Goal: Task Accomplishment & Management: Use online tool/utility

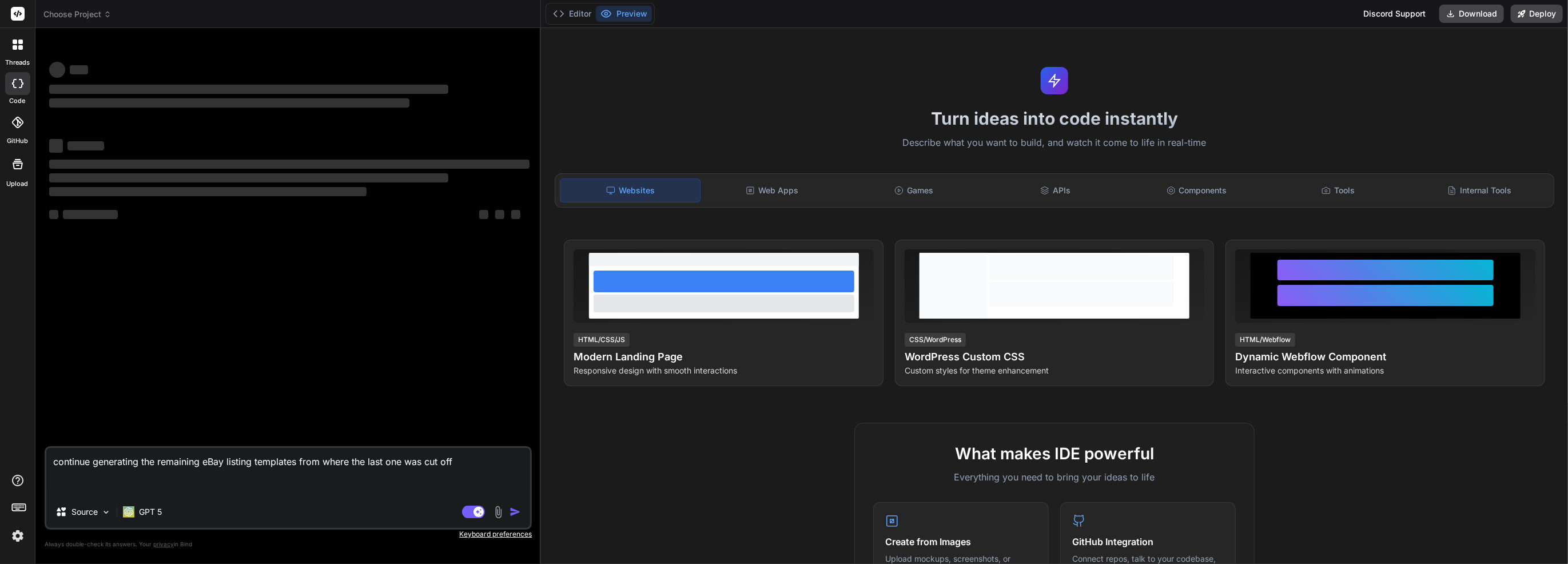
click at [13, 533] on img at bounding box center [18, 536] width 20 height 20
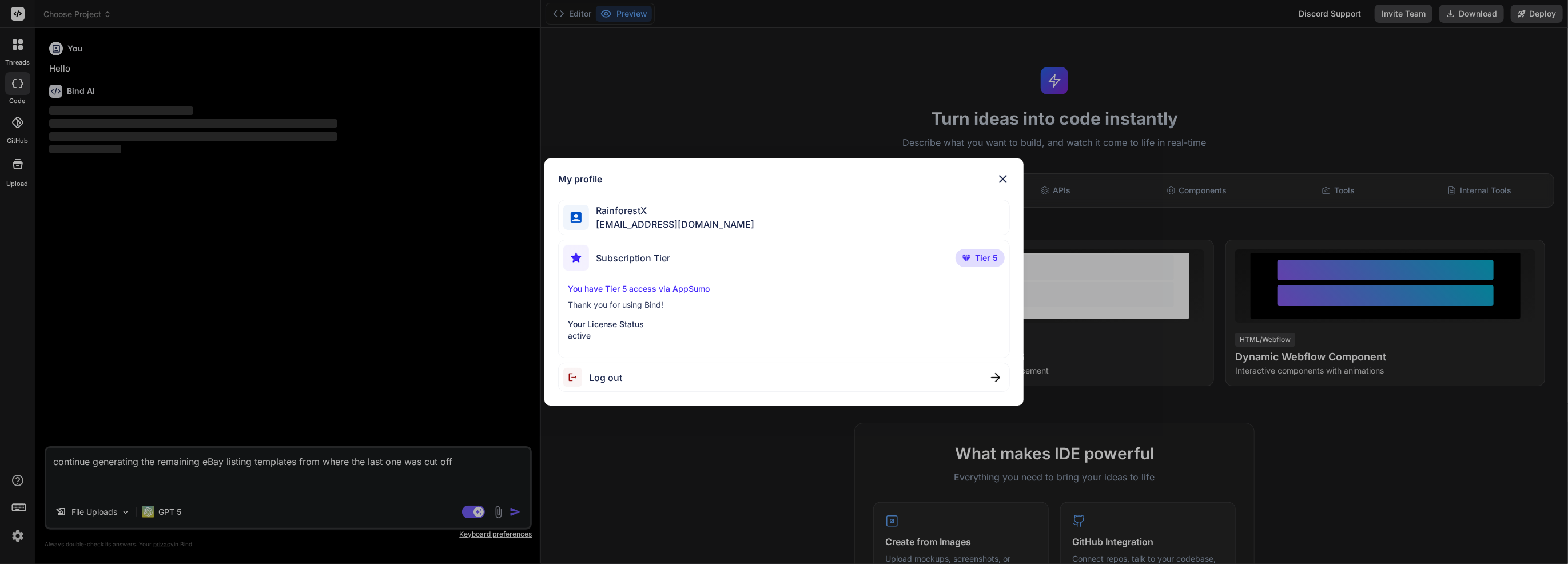
click at [154, 462] on div "My profile RainforestX [EMAIL_ADDRESS][DOMAIN_NAME] Subscription Tier Tier 5 Yo…" at bounding box center [784, 282] width 1568 height 564
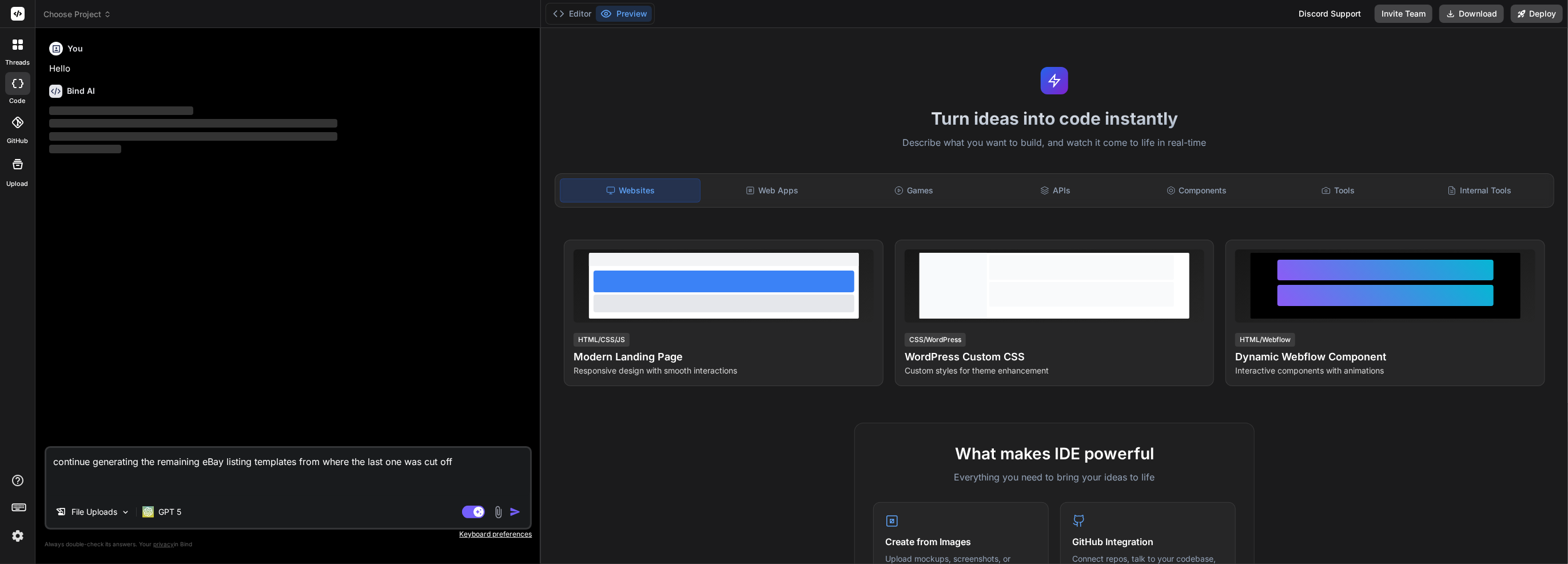
click at [18, 48] on icon at bounding box center [20, 47] width 4 height 4
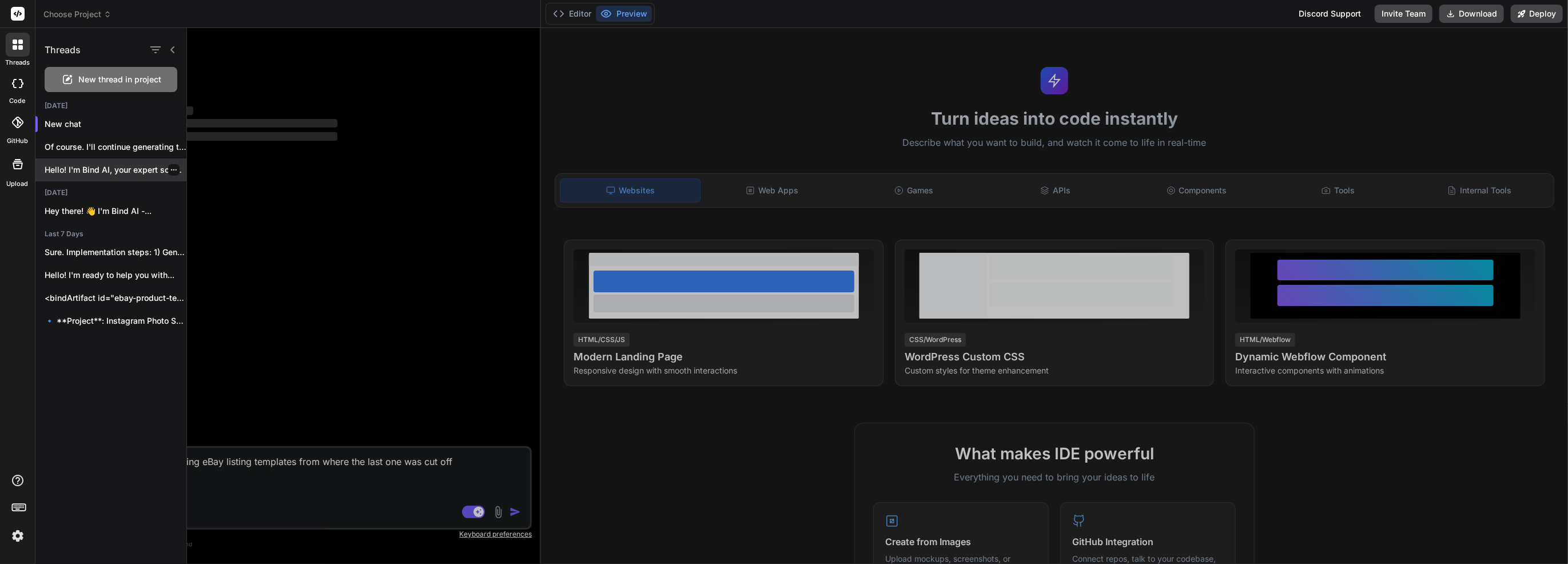
click at [124, 165] on p "Hello! I'm Bind AI, your expert software..." at bounding box center [115, 170] width 142 height 12
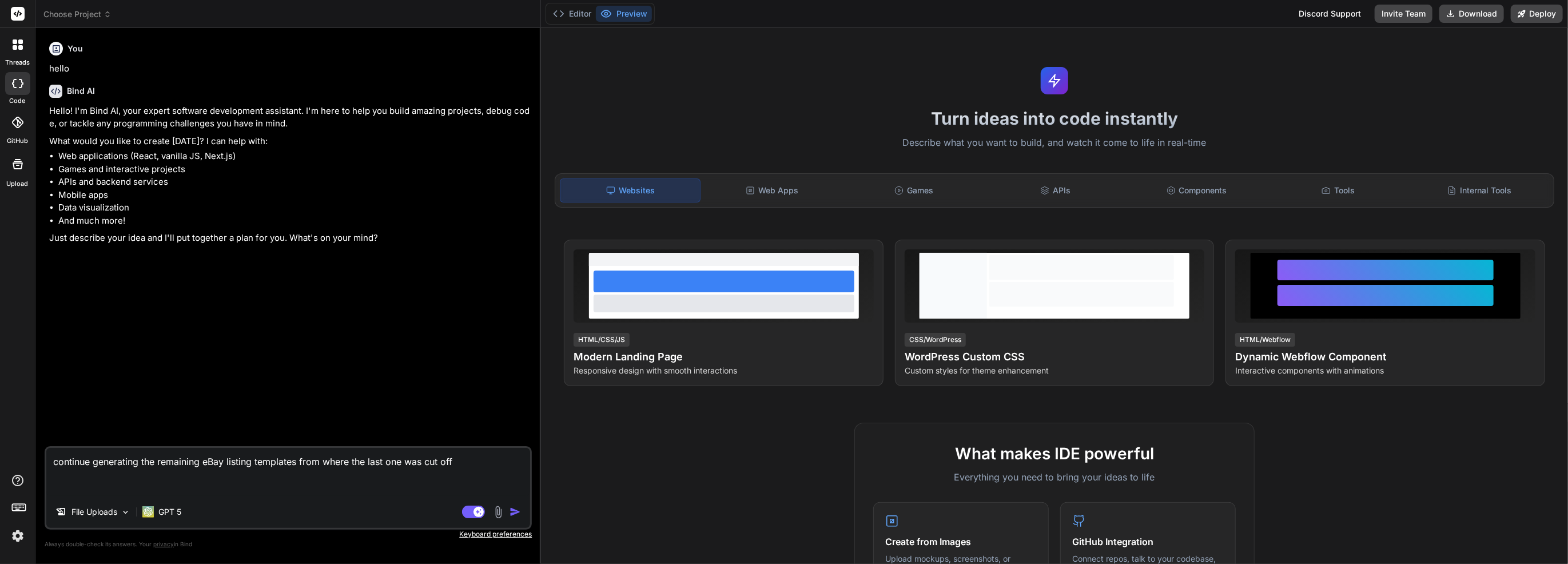
click at [21, 75] on div at bounding box center [17, 83] width 25 height 23
click at [19, 90] on div at bounding box center [17, 83] width 25 height 23
click at [16, 73] on div at bounding box center [17, 83] width 25 height 23
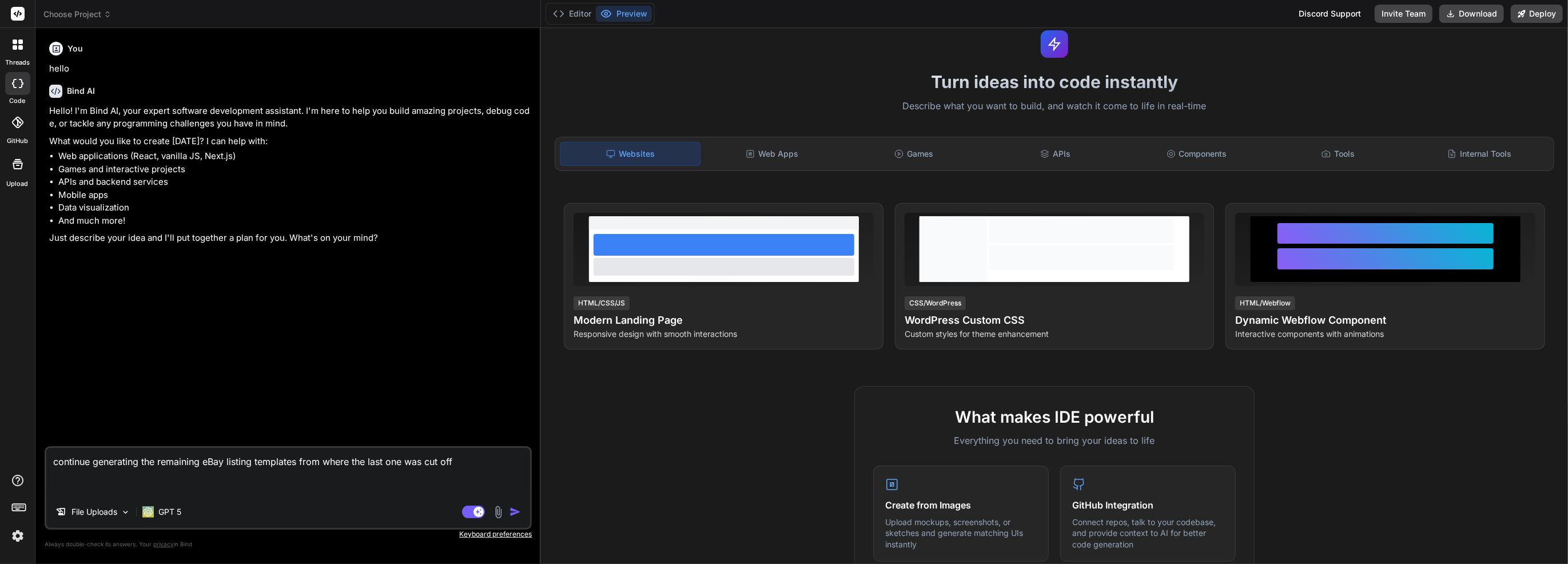
scroll to position [9, 0]
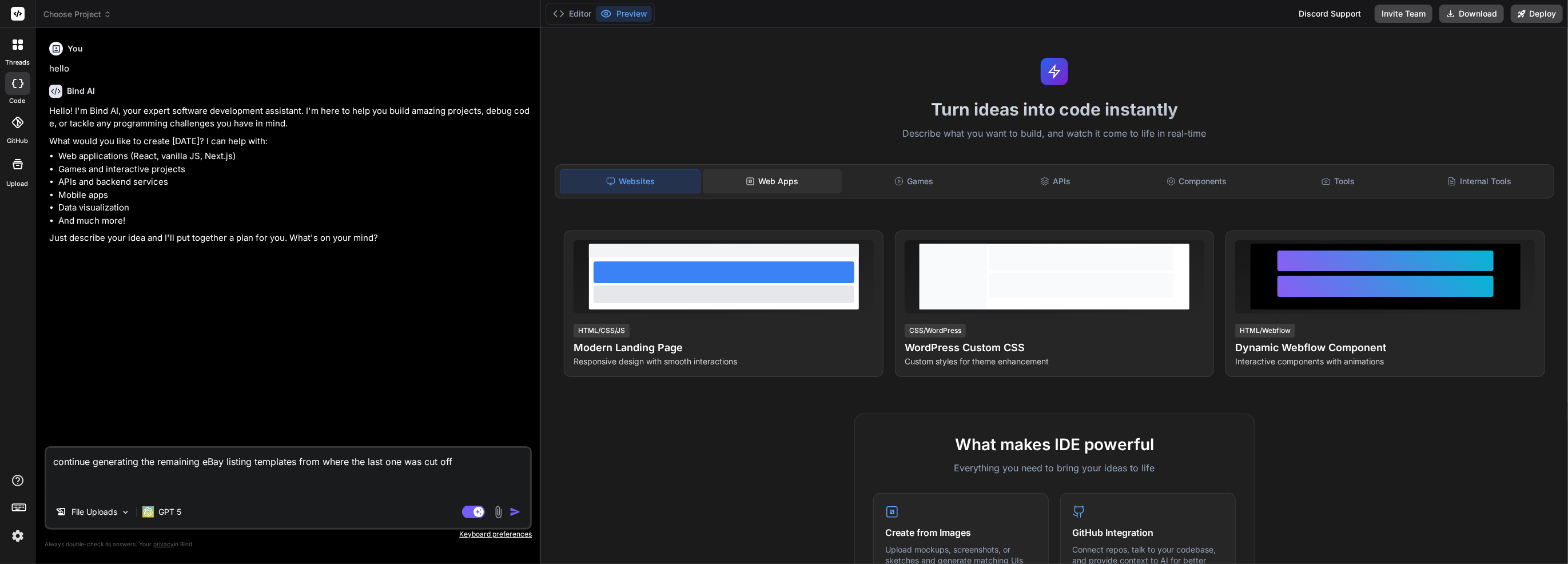
click at [761, 188] on div "Web Apps" at bounding box center [772, 181] width 139 height 24
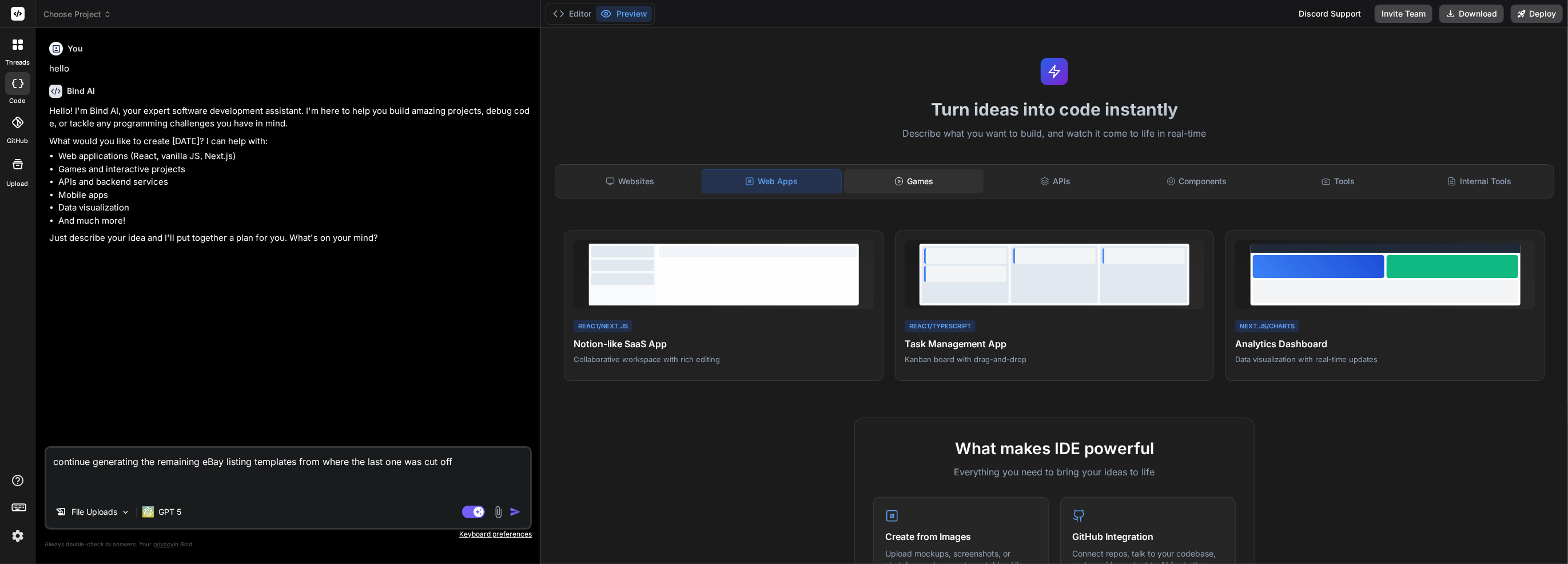
click at [917, 185] on div "Games" at bounding box center [914, 181] width 139 height 24
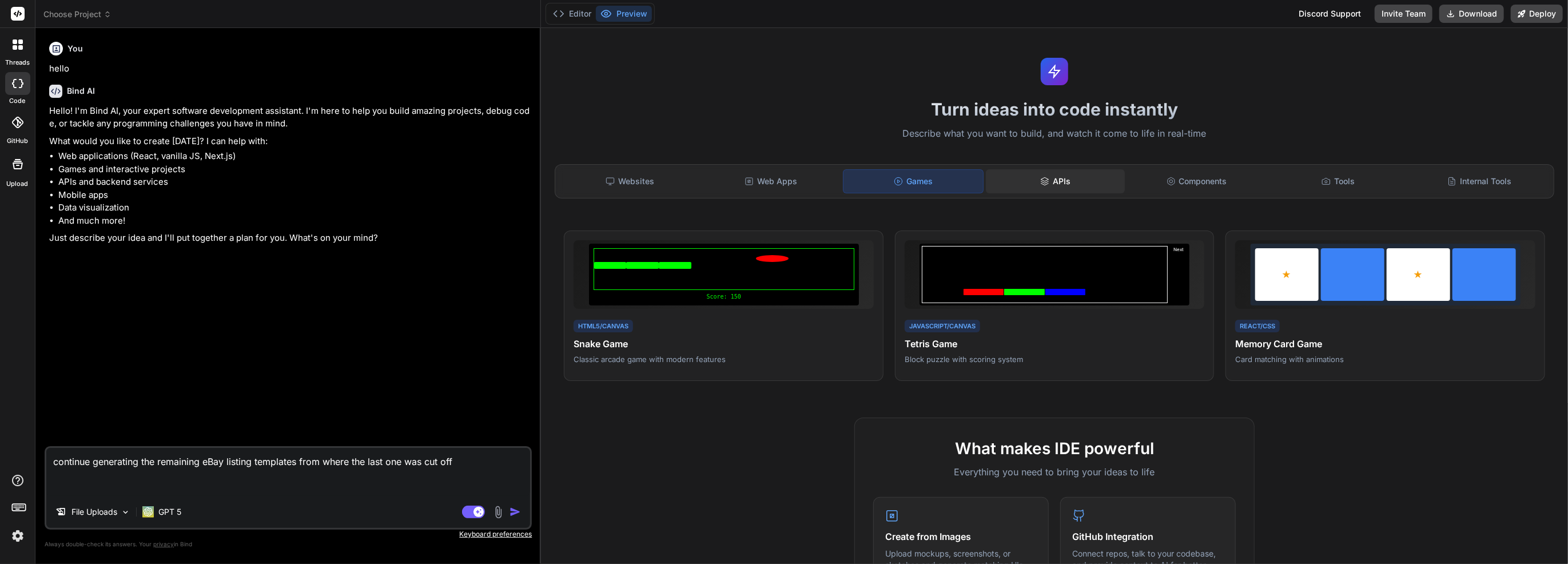
click at [1016, 180] on div "APIs" at bounding box center [1055, 181] width 139 height 24
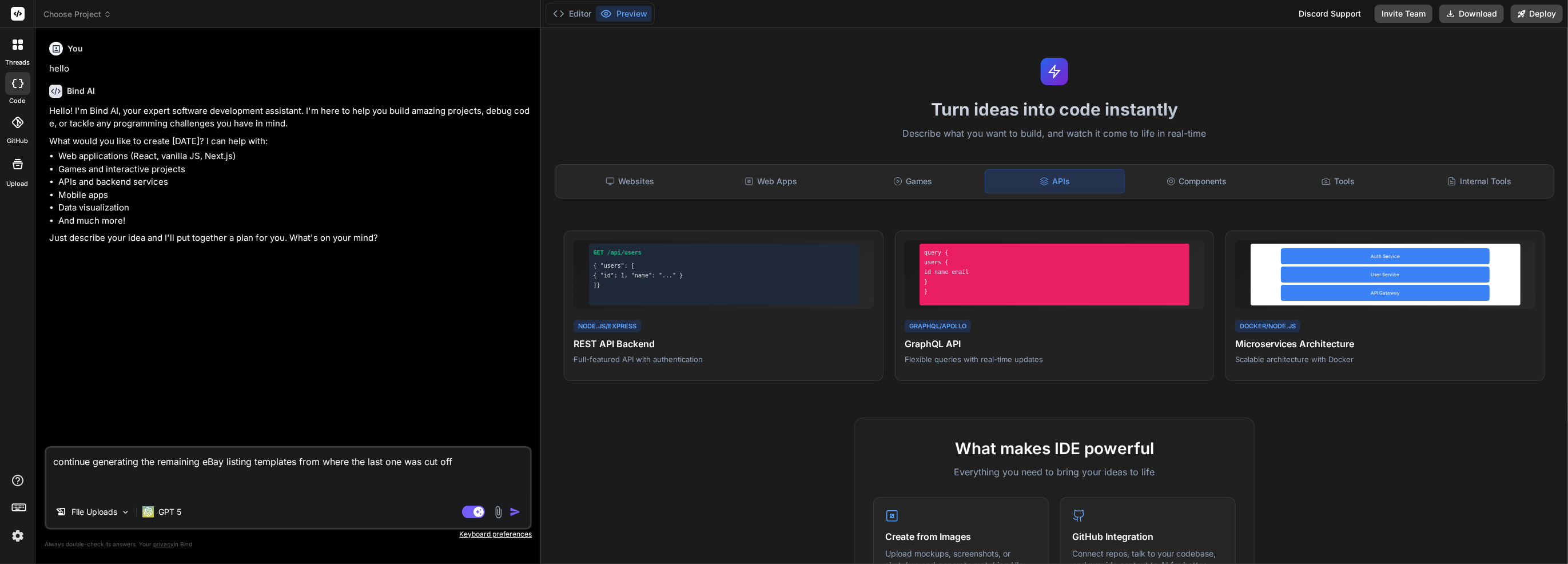
click at [1091, 178] on div "APIs" at bounding box center [1055, 181] width 140 height 24
click at [1127, 178] on div "Components" at bounding box center [1197, 181] width 139 height 24
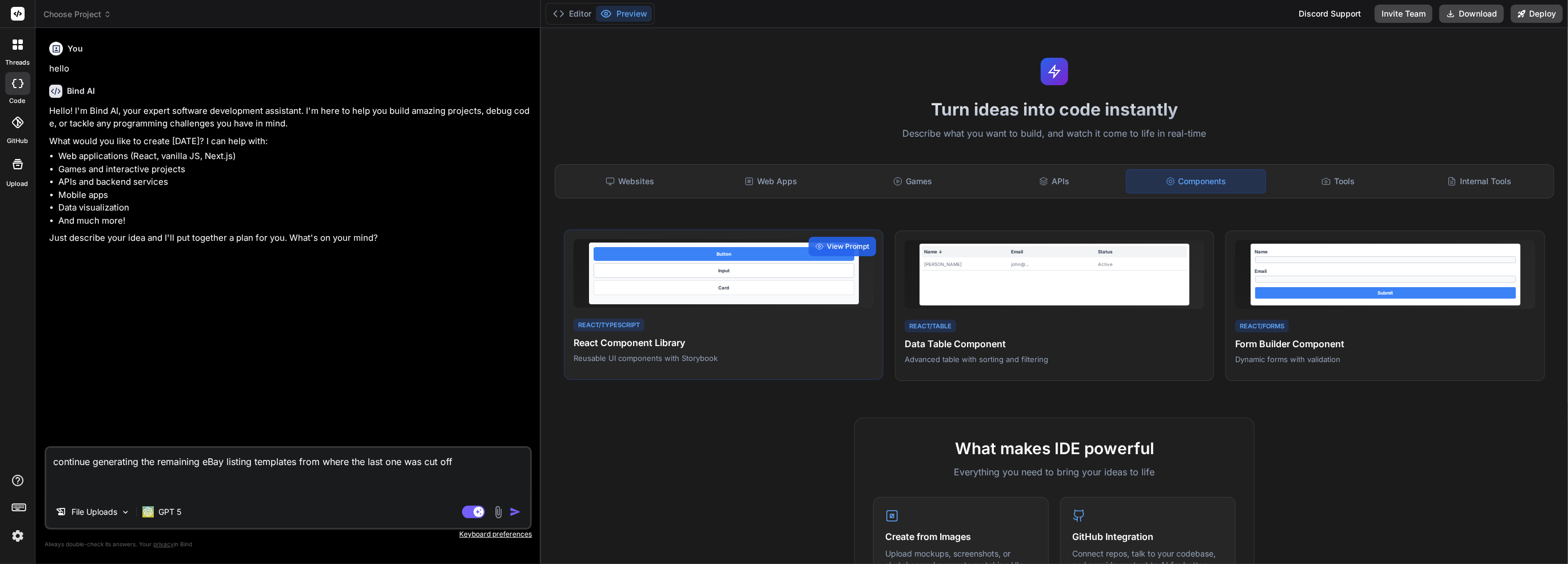
click at [701, 354] on p "Reusable UI components with Storybook" at bounding box center [724, 358] width 300 height 10
click at [837, 245] on span "View Prompt" at bounding box center [848, 246] width 42 height 10
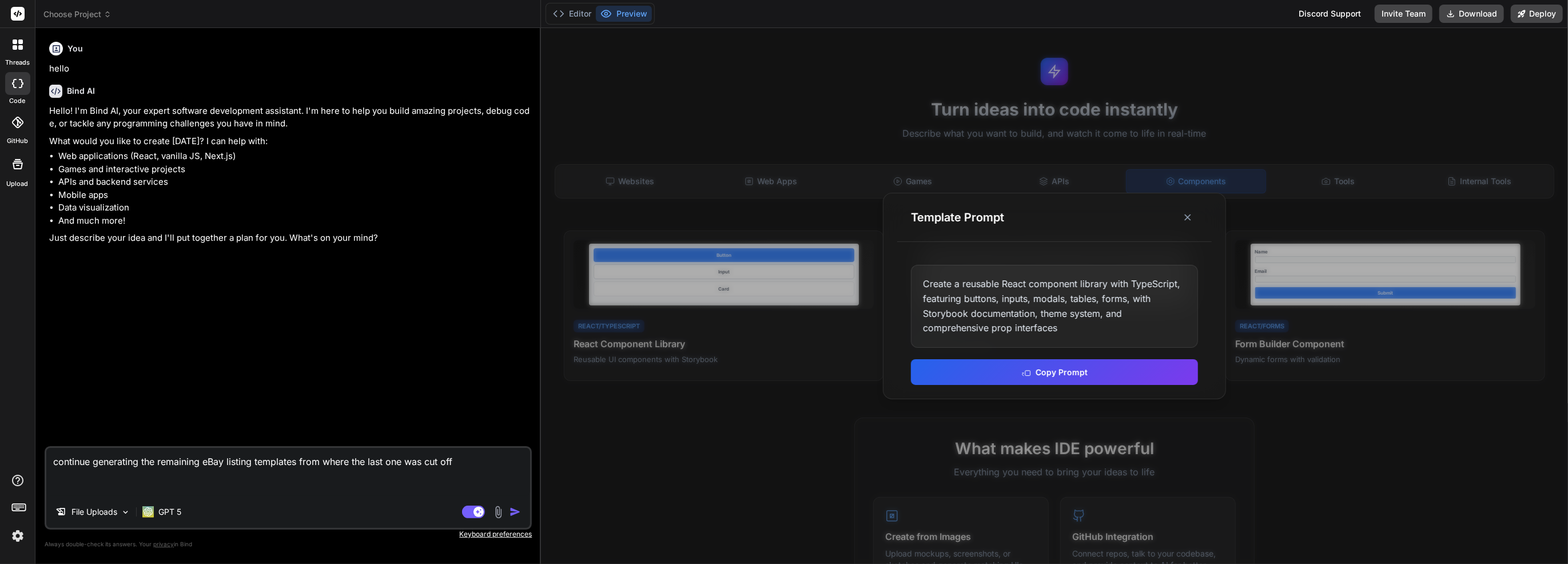
click at [839, 316] on div at bounding box center [1055, 296] width 1027 height 536
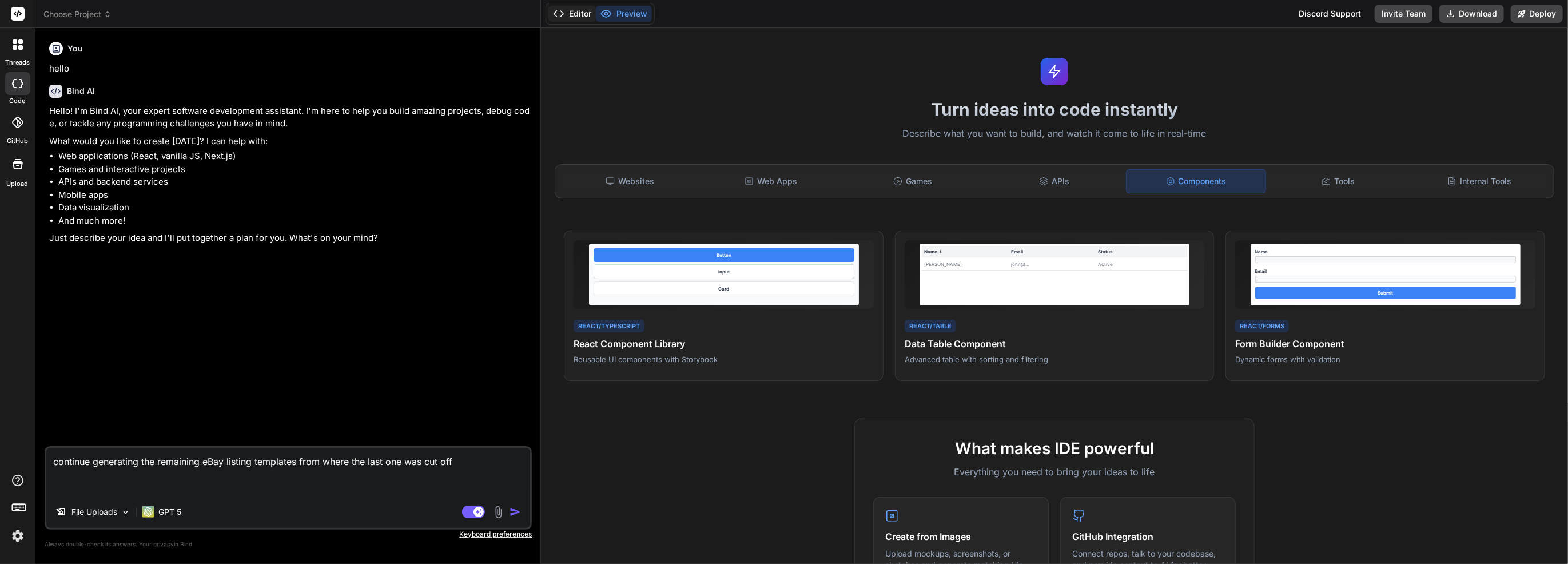
click at [570, 11] on button "Editor" at bounding box center [572, 13] width 47 height 16
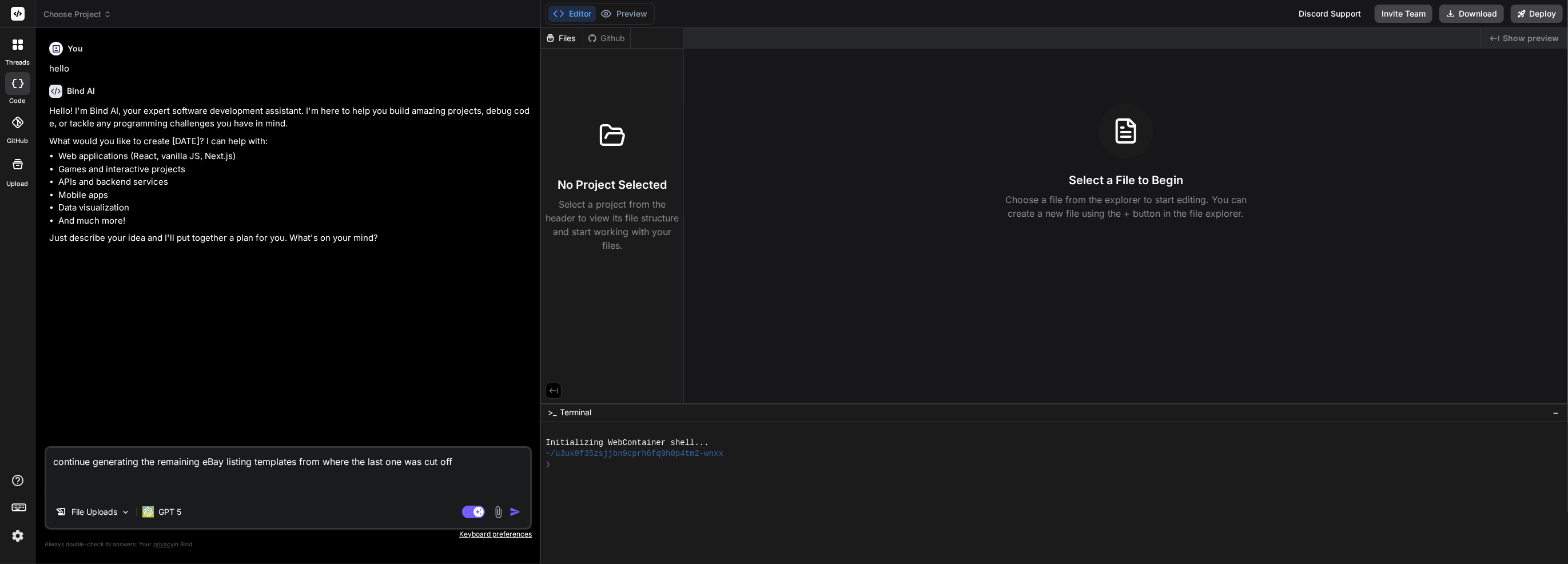
click at [609, 34] on div "Github" at bounding box center [607, 38] width 47 height 12
click at [631, 12] on button "Preview" at bounding box center [624, 13] width 56 height 16
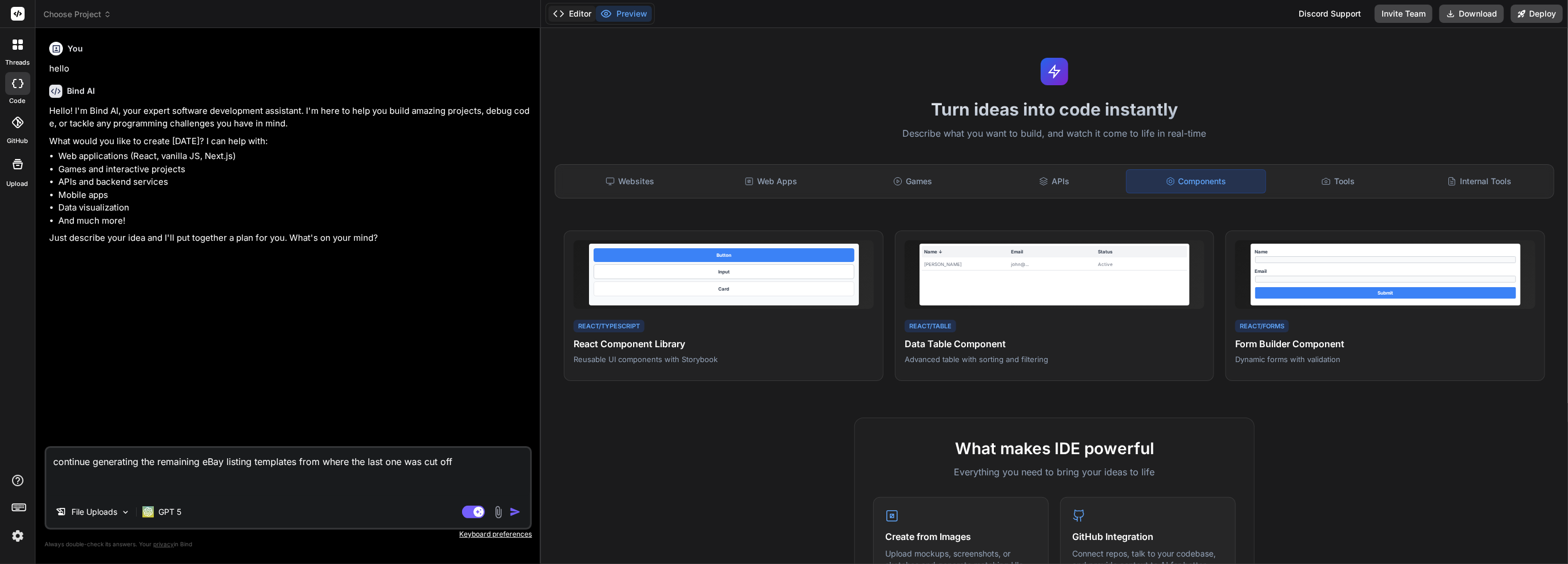
click at [556, 11] on icon at bounding box center [559, 13] width 12 height 12
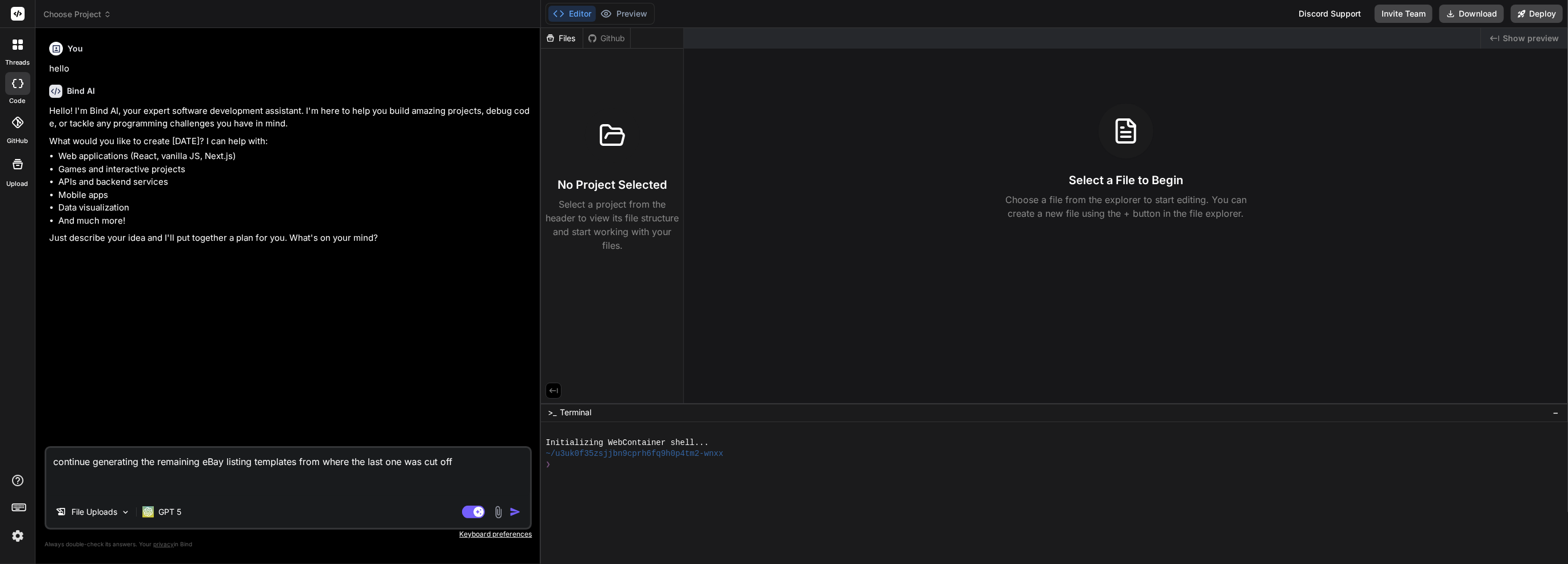
click at [16, 116] on icon at bounding box center [18, 122] width 12 height 12
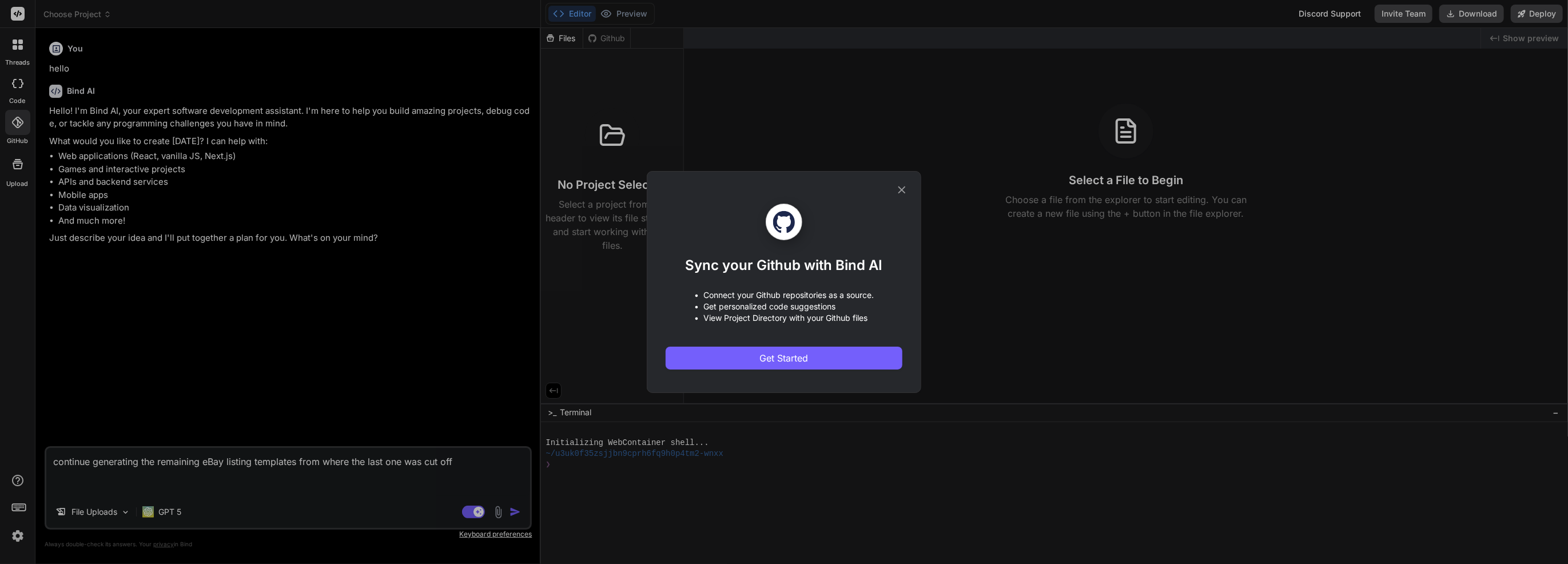
click at [424, 139] on div "Sync your Github with Bind AI • Connect your Github repositories as a source. •…" at bounding box center [784, 282] width 1568 height 564
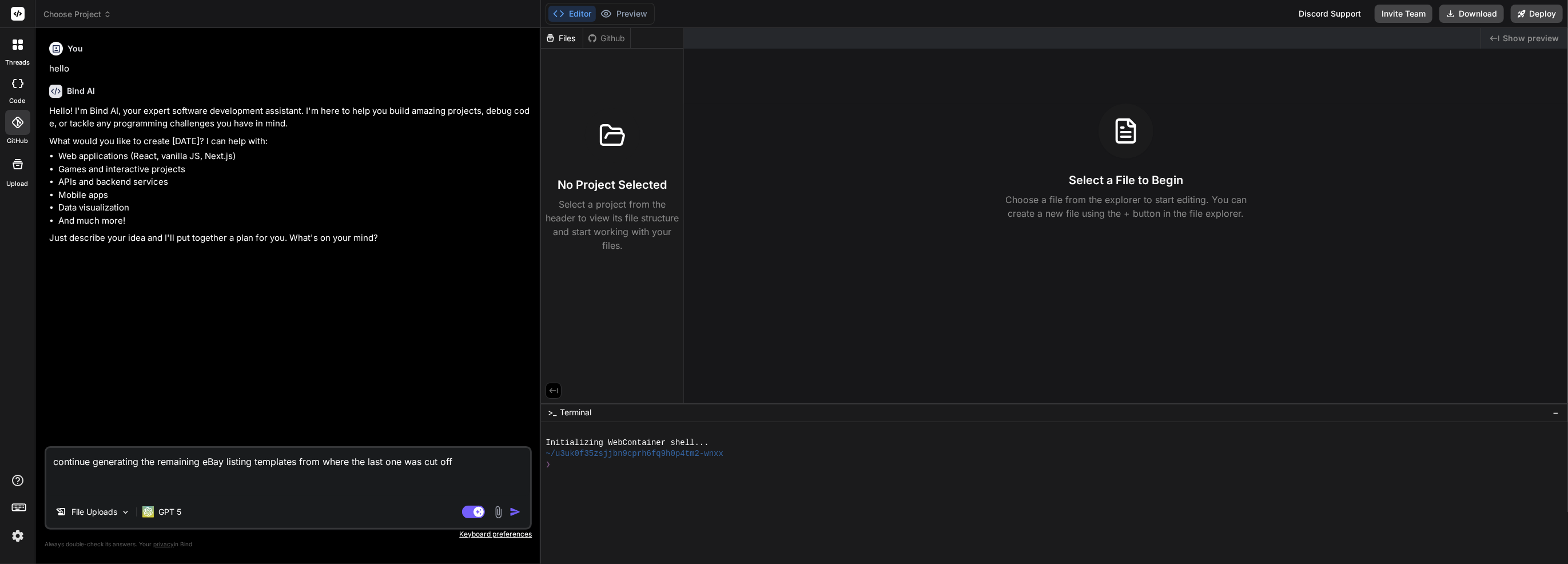
click at [6, 93] on div at bounding box center [17, 83] width 25 height 23
click at [22, 49] on icon at bounding box center [18, 44] width 10 height 10
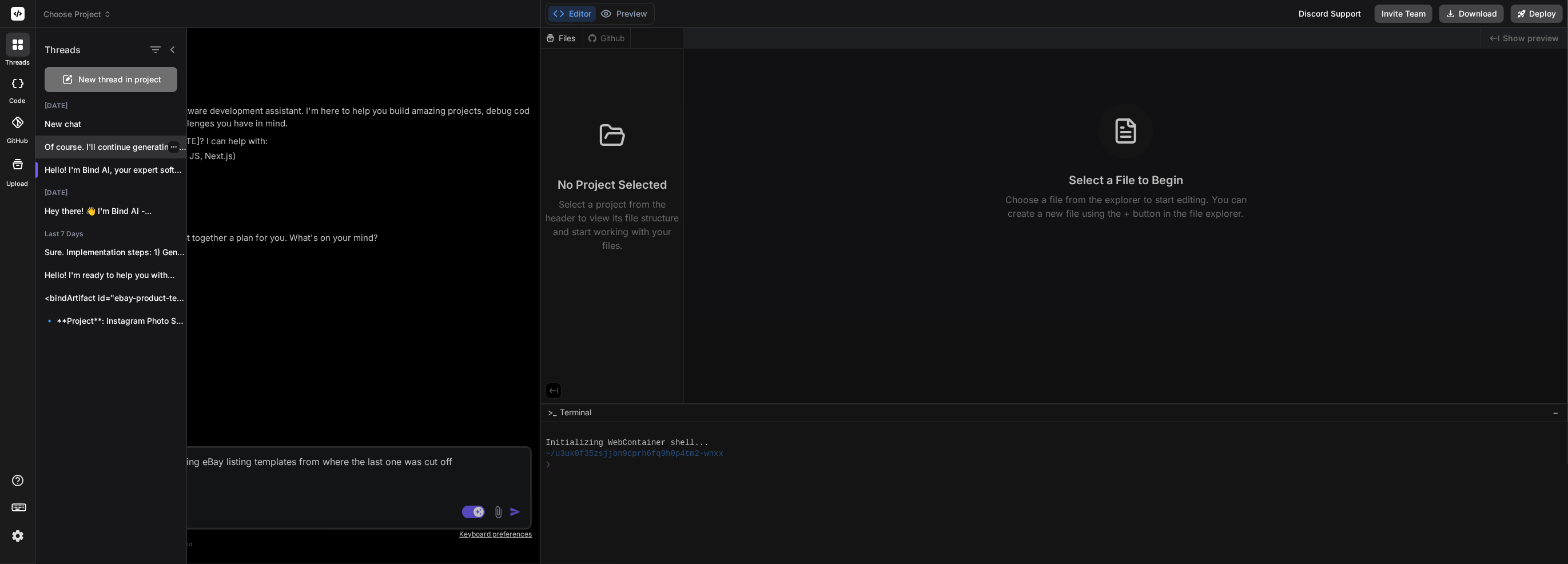
click at [116, 147] on p "Of course. I'll continue generating the next..." at bounding box center [115, 147] width 142 height 12
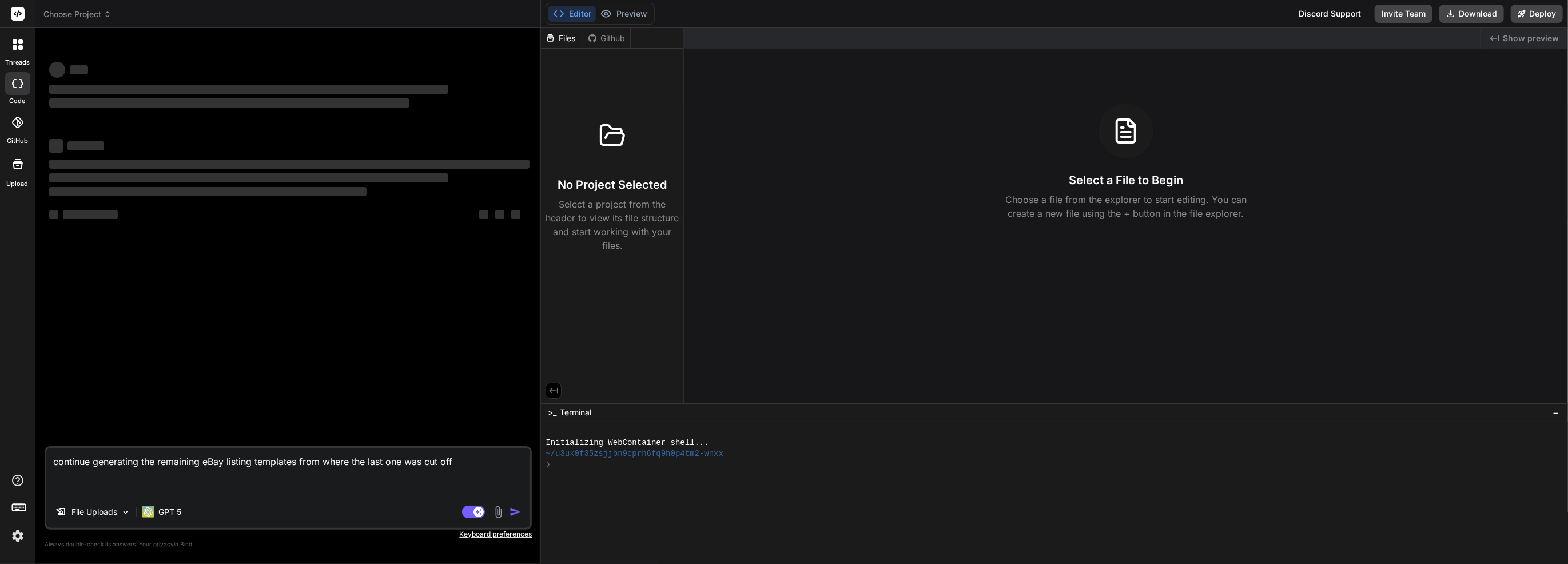
click at [98, 13] on span "Choose Project" at bounding box center [77, 14] width 68 height 12
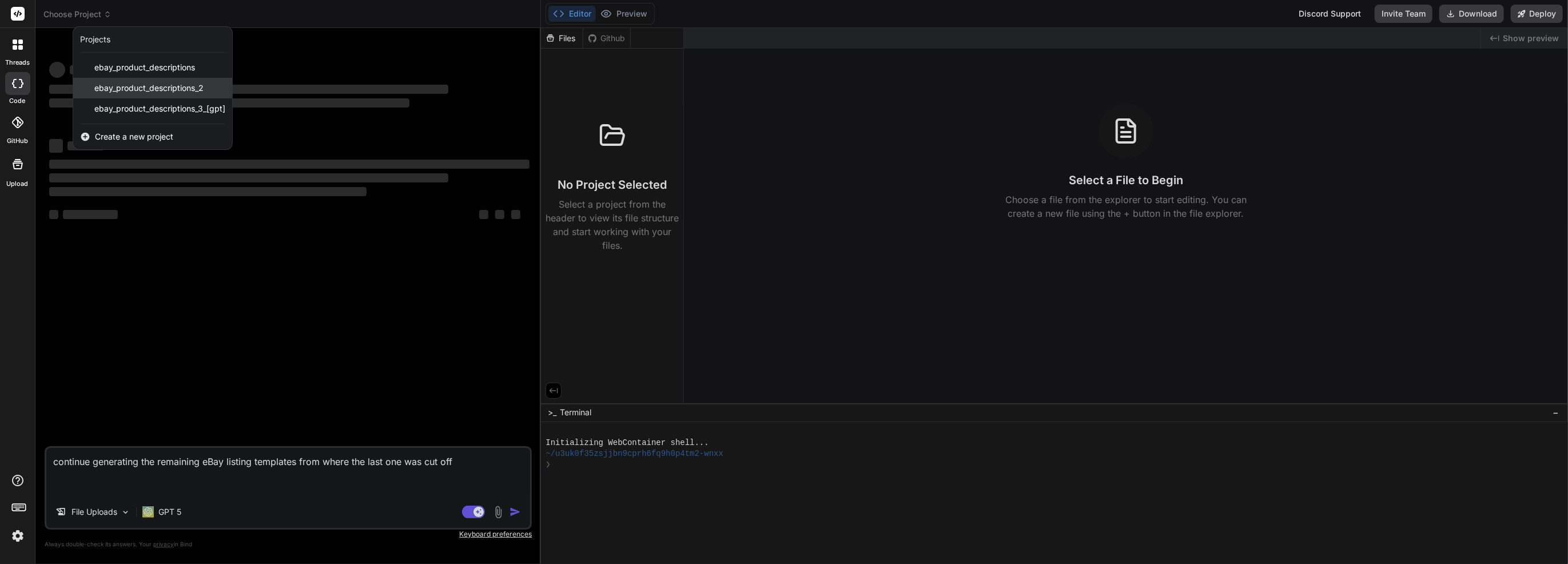
click at [165, 90] on span "ebay_product_descriptions_2" at bounding box center [149, 88] width 109 height 12
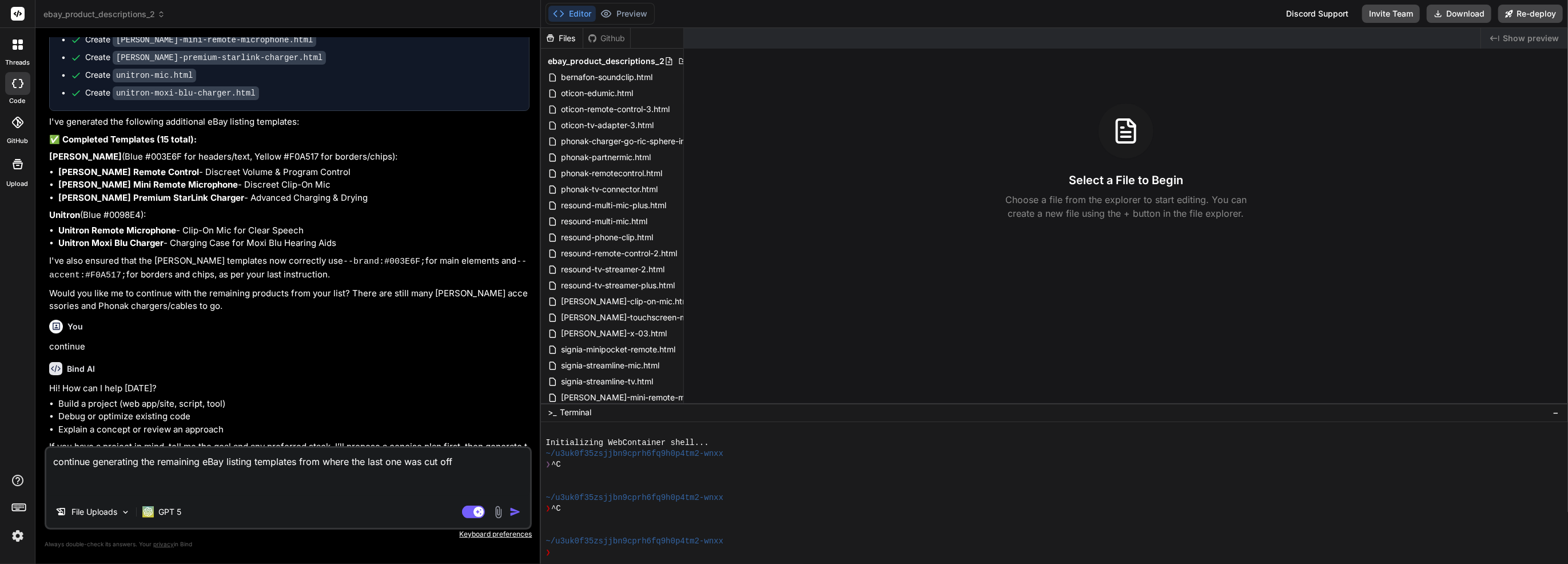
scroll to position [1341, 0]
click at [499, 513] on img at bounding box center [498, 512] width 13 height 13
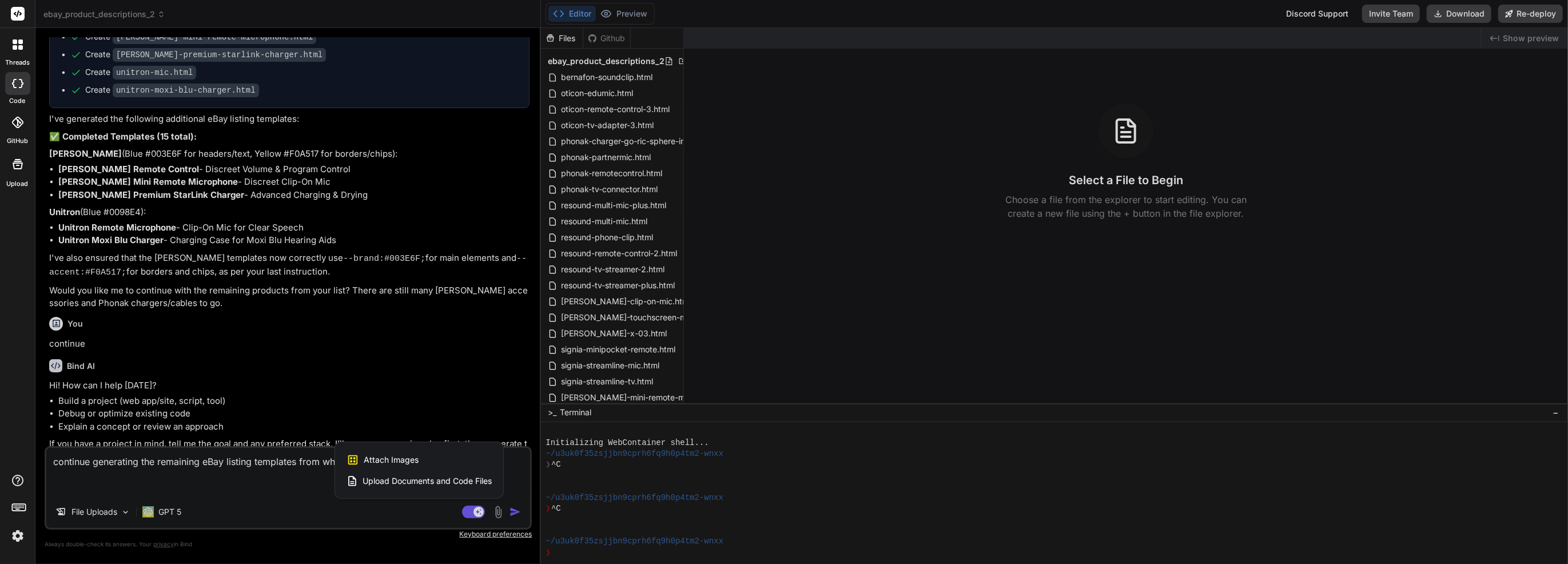
click at [309, 506] on div at bounding box center [784, 282] width 1568 height 564
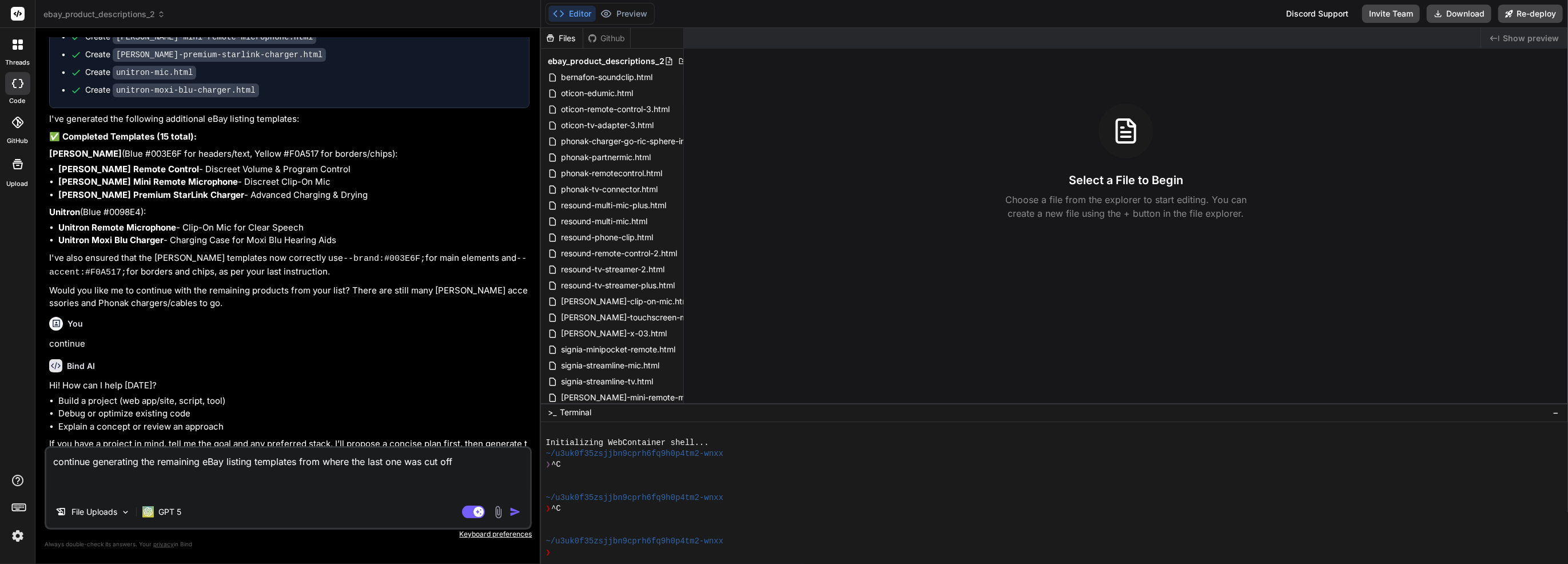
click at [519, 516] on img "button" at bounding box center [515, 512] width 12 height 12
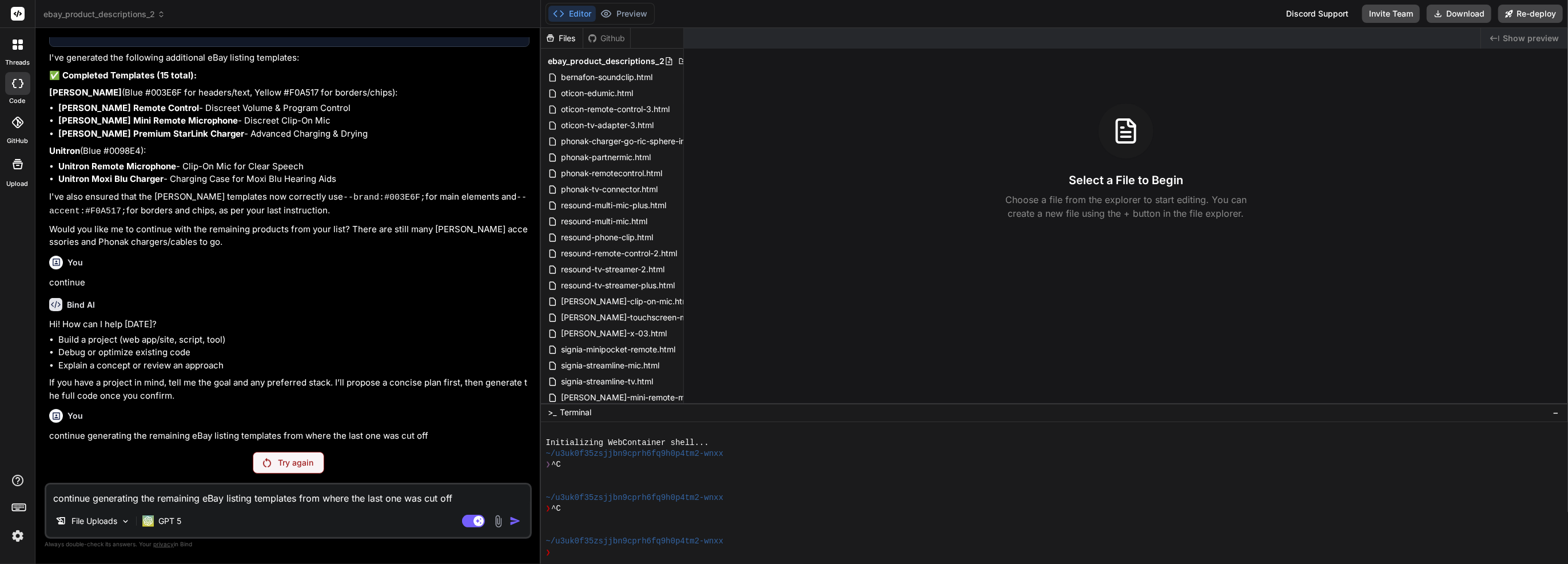
scroll to position [1382, 0]
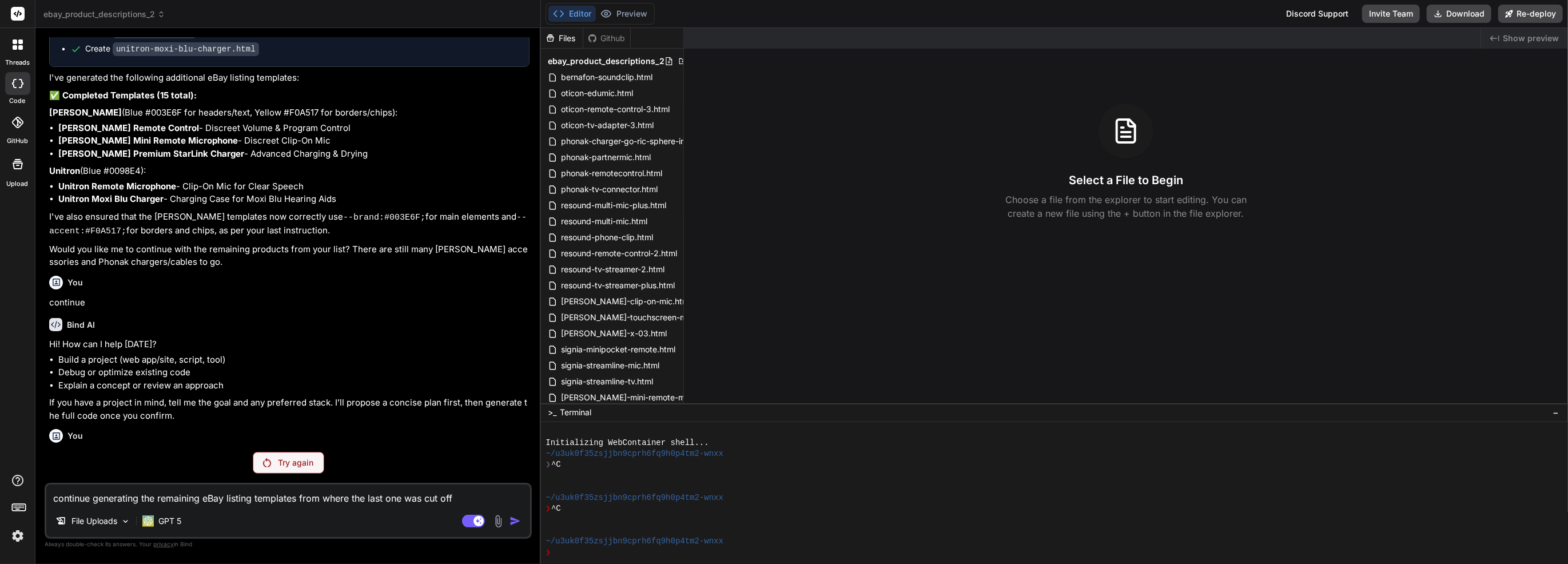
click at [291, 463] on p "Try again" at bounding box center [296, 463] width 36 height 12
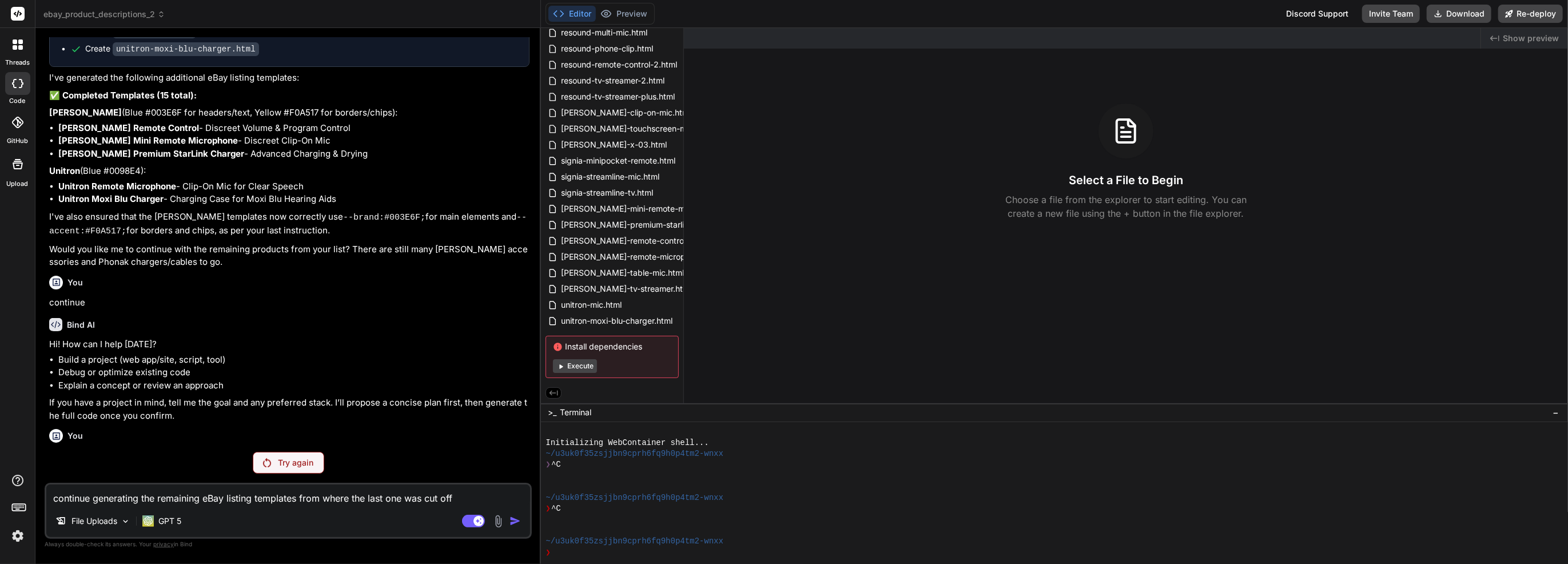
click at [590, 363] on button "Execute" at bounding box center [575, 366] width 44 height 13
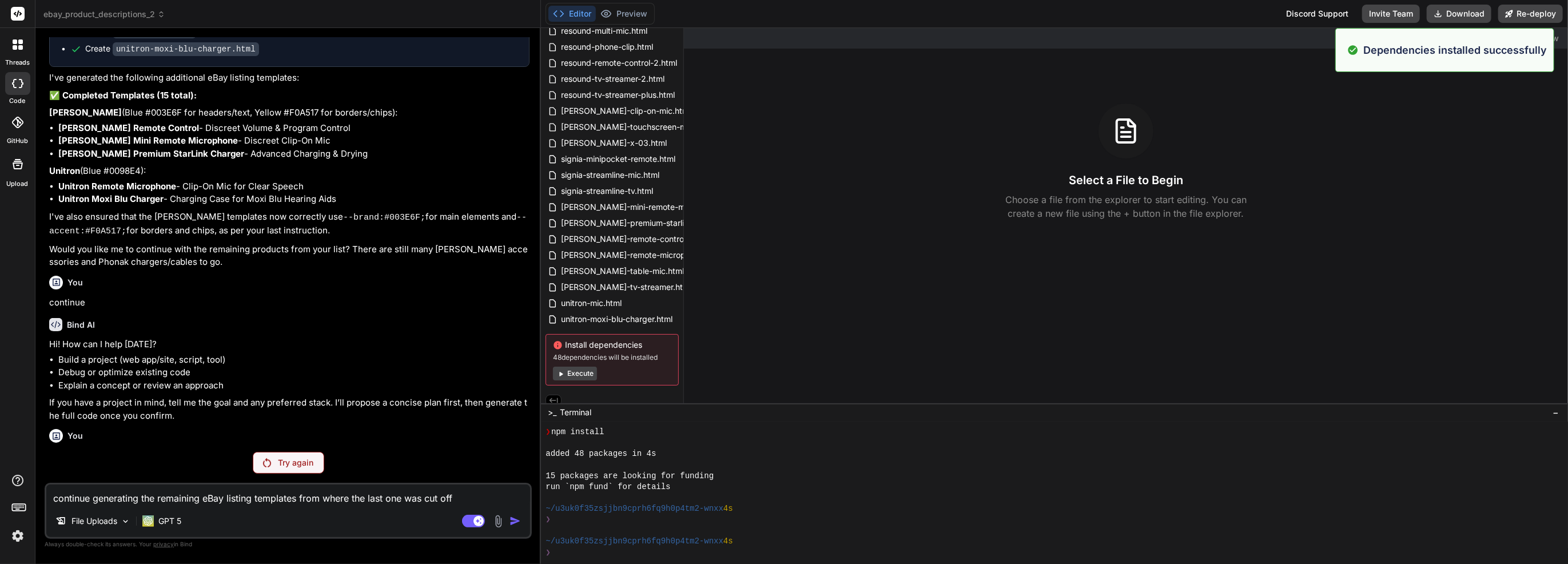
scroll to position [165, 0]
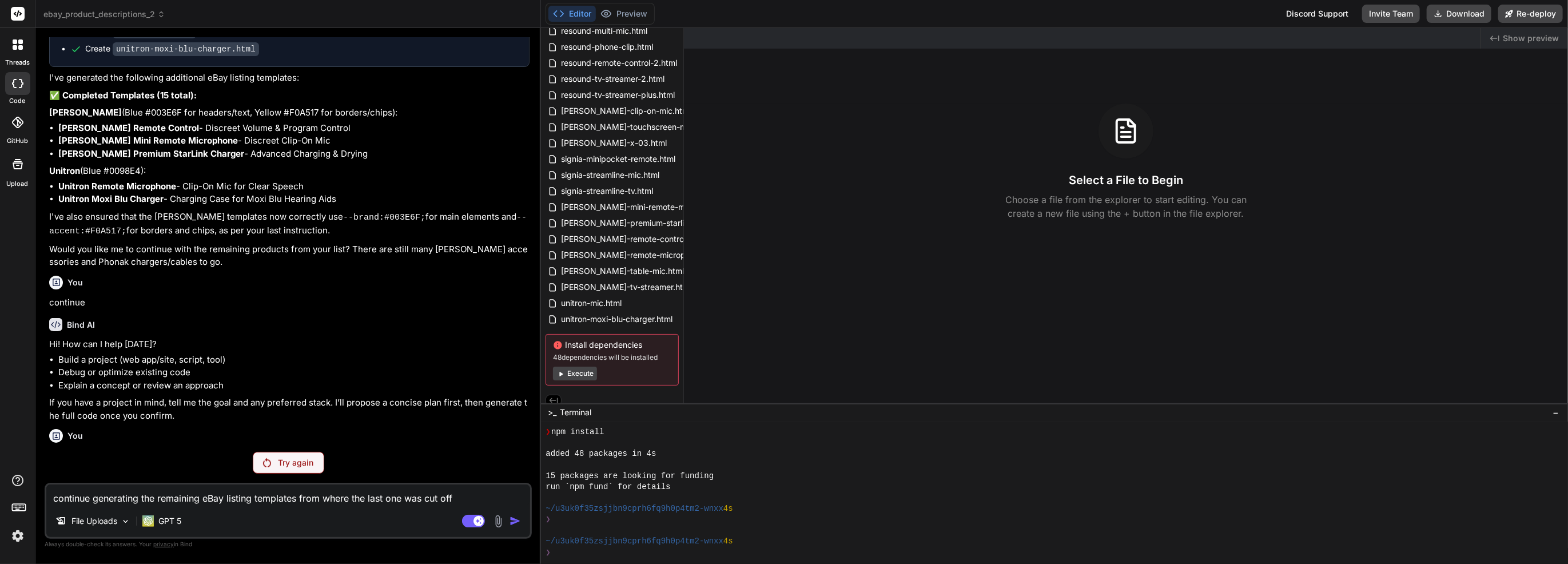
click at [24, 56] on div at bounding box center [17, 44] width 24 height 24
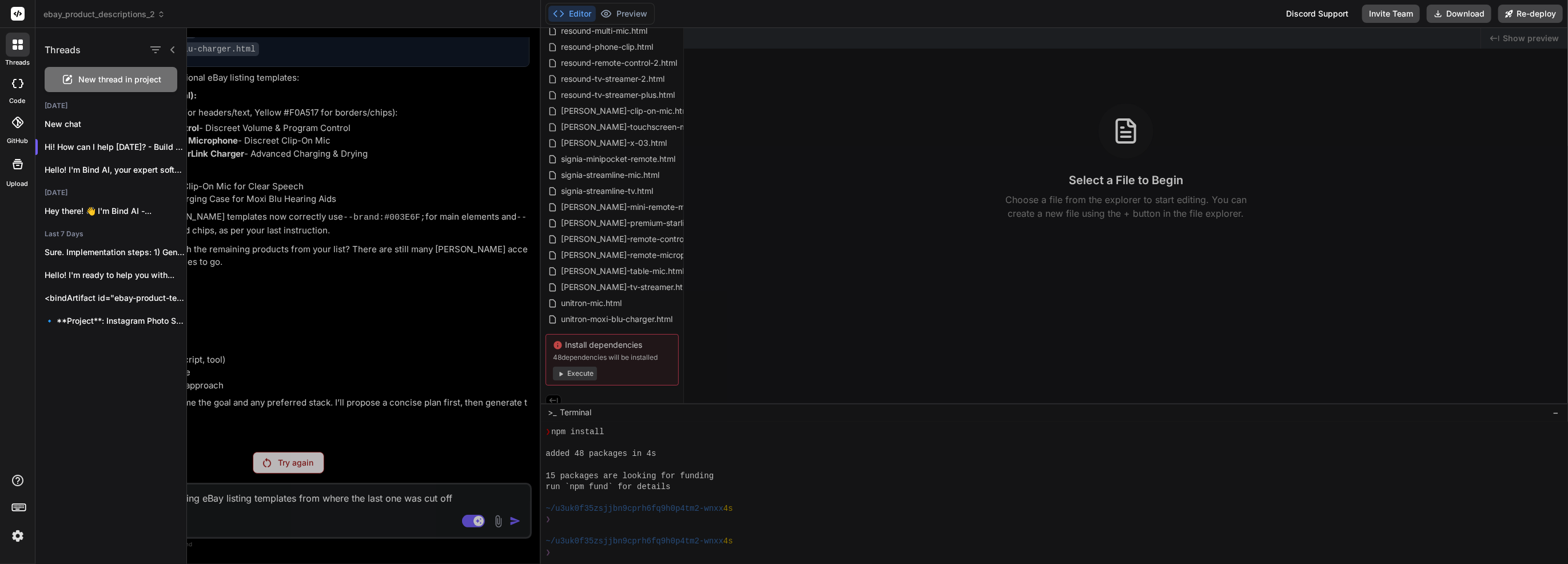
click at [111, 79] on span "New thread in project" at bounding box center [120, 79] width 83 height 12
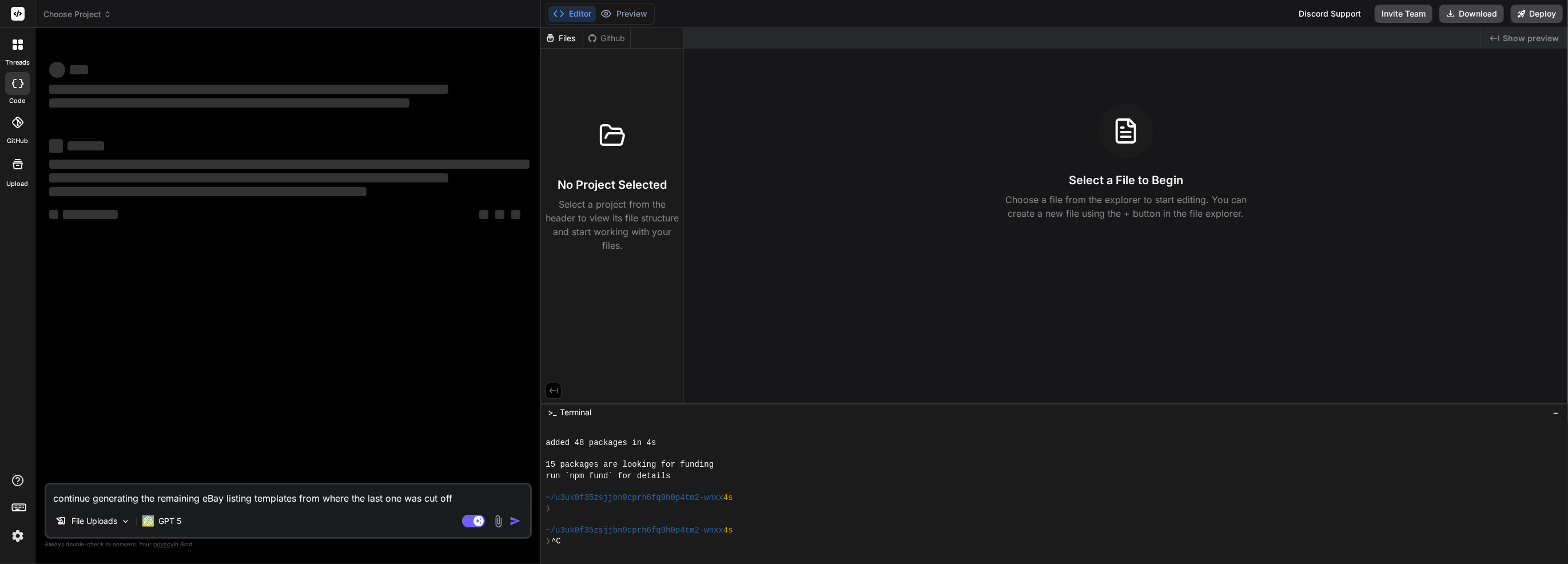
scroll to position [208, 0]
click at [88, 18] on span "Choose Project" at bounding box center [77, 14] width 68 height 12
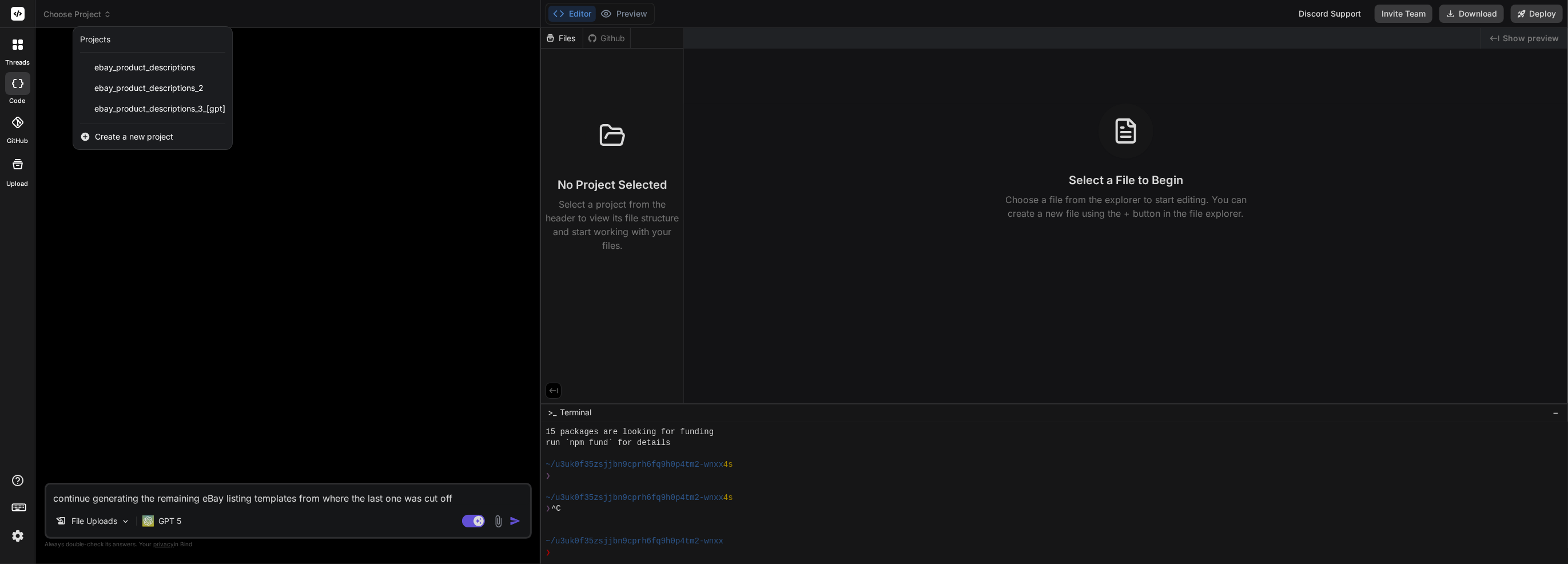
click at [88, 18] on div at bounding box center [784, 282] width 1568 height 564
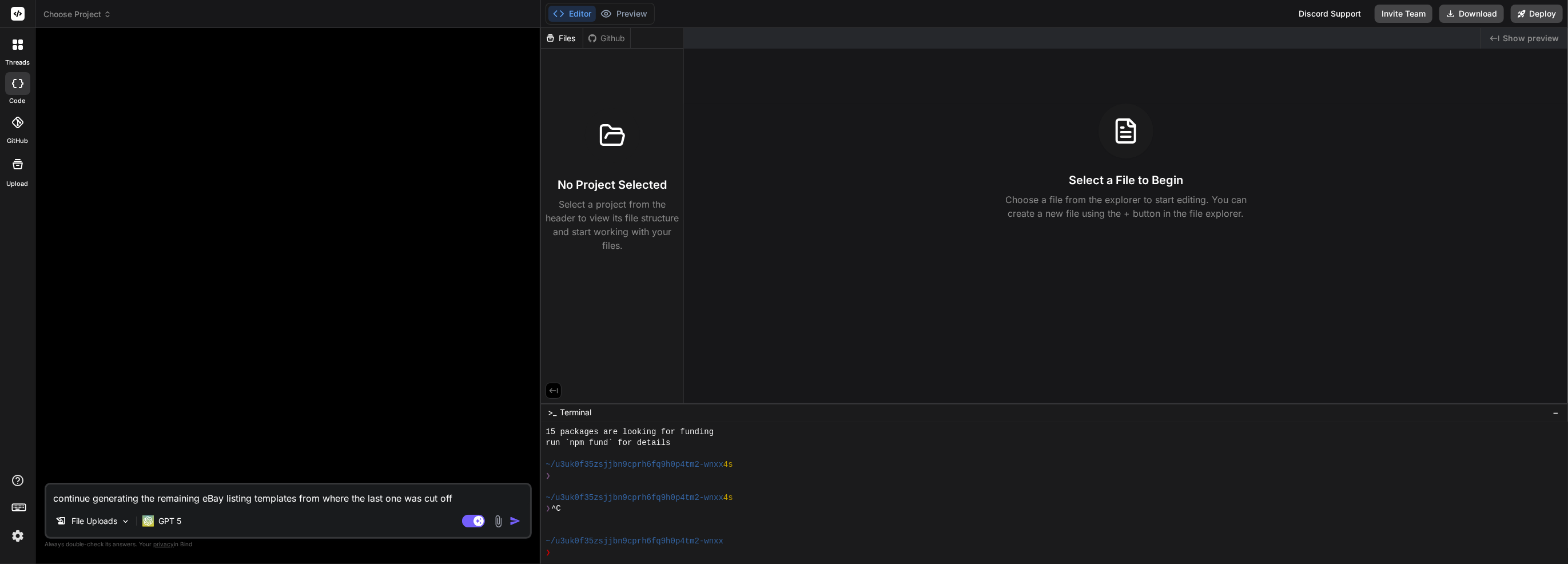
click at [96, 15] on span "Choose Project" at bounding box center [77, 14] width 68 height 12
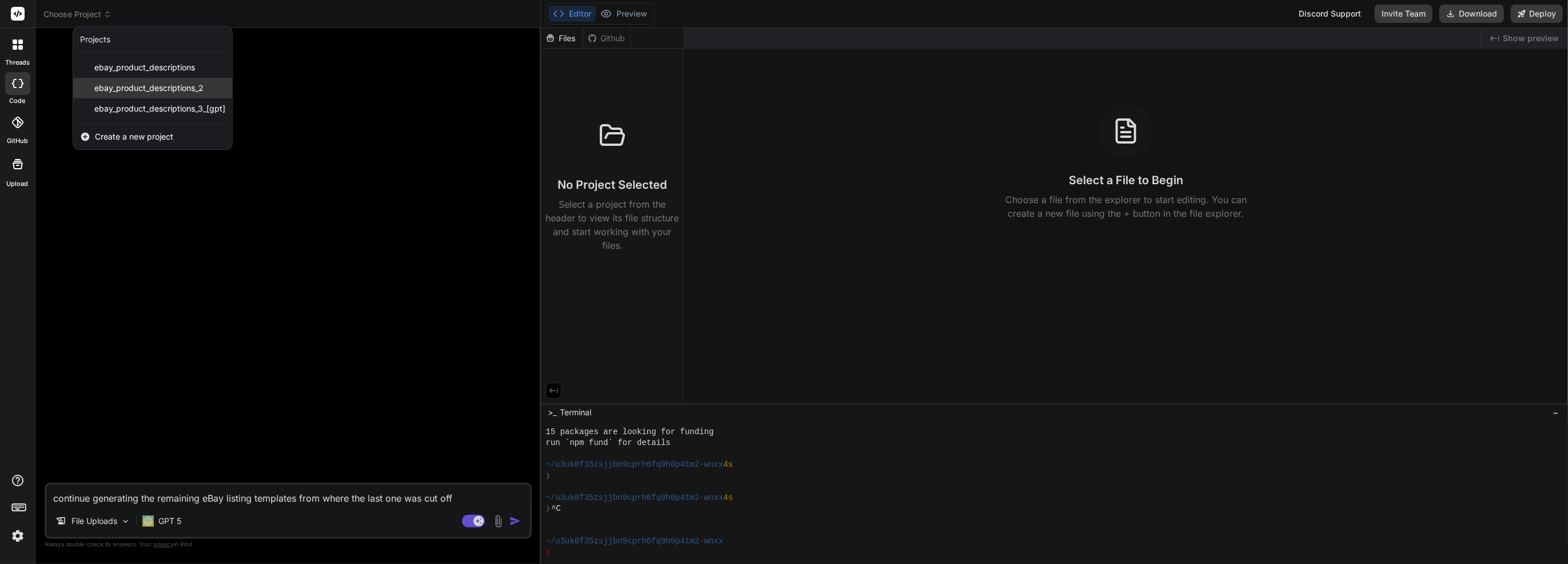
click at [118, 82] on span "ebay_product_descriptions_2" at bounding box center [149, 88] width 109 height 12
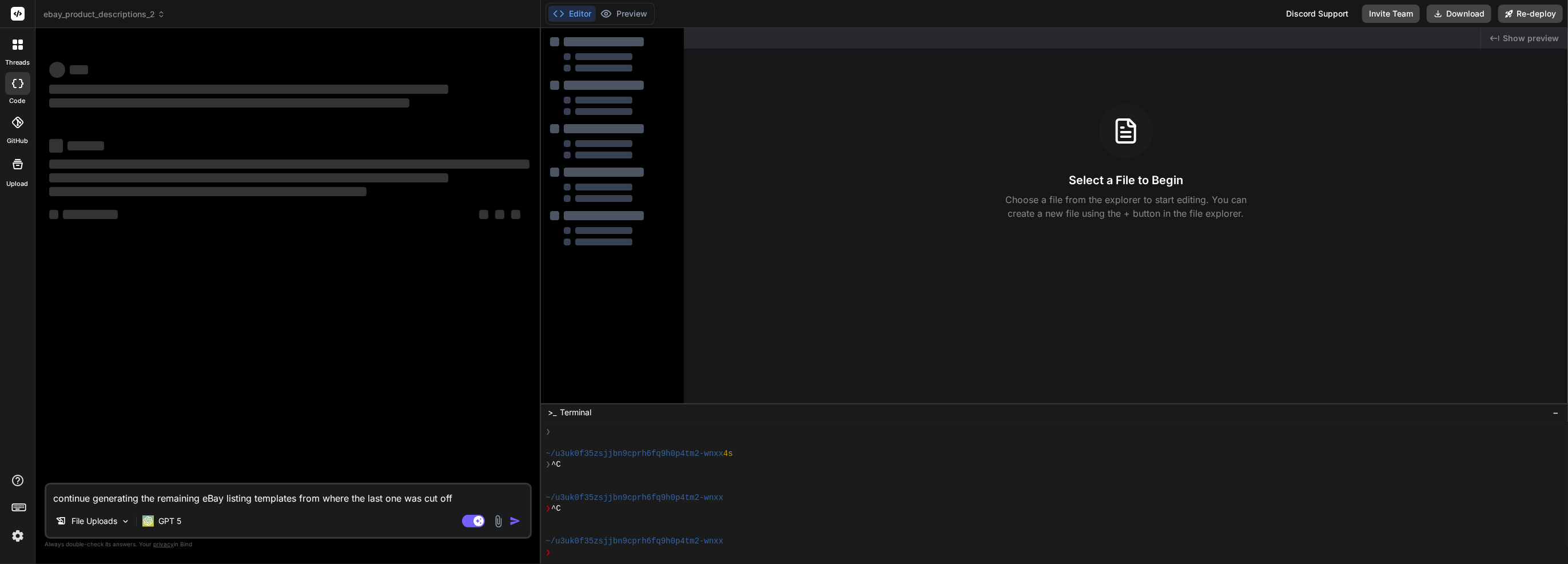
click at [21, 47] on icon at bounding box center [20, 47] width 4 height 4
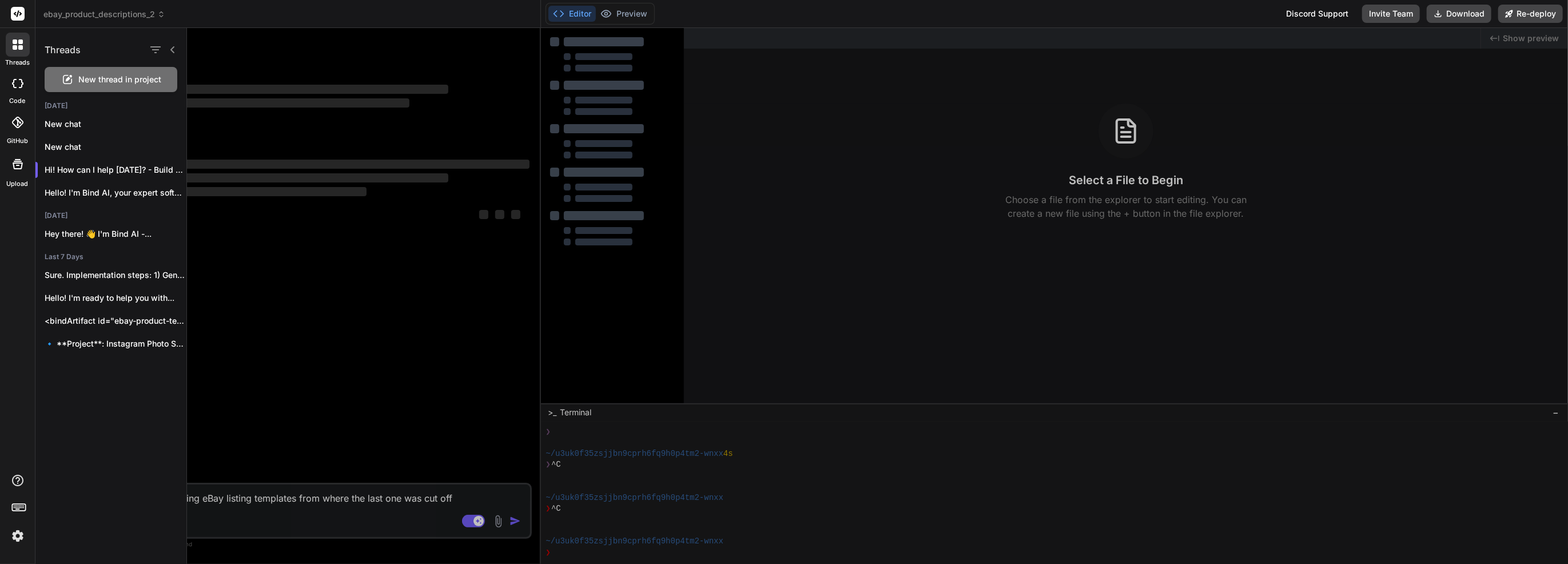
click at [119, 80] on span "New thread in project" at bounding box center [120, 79] width 83 height 12
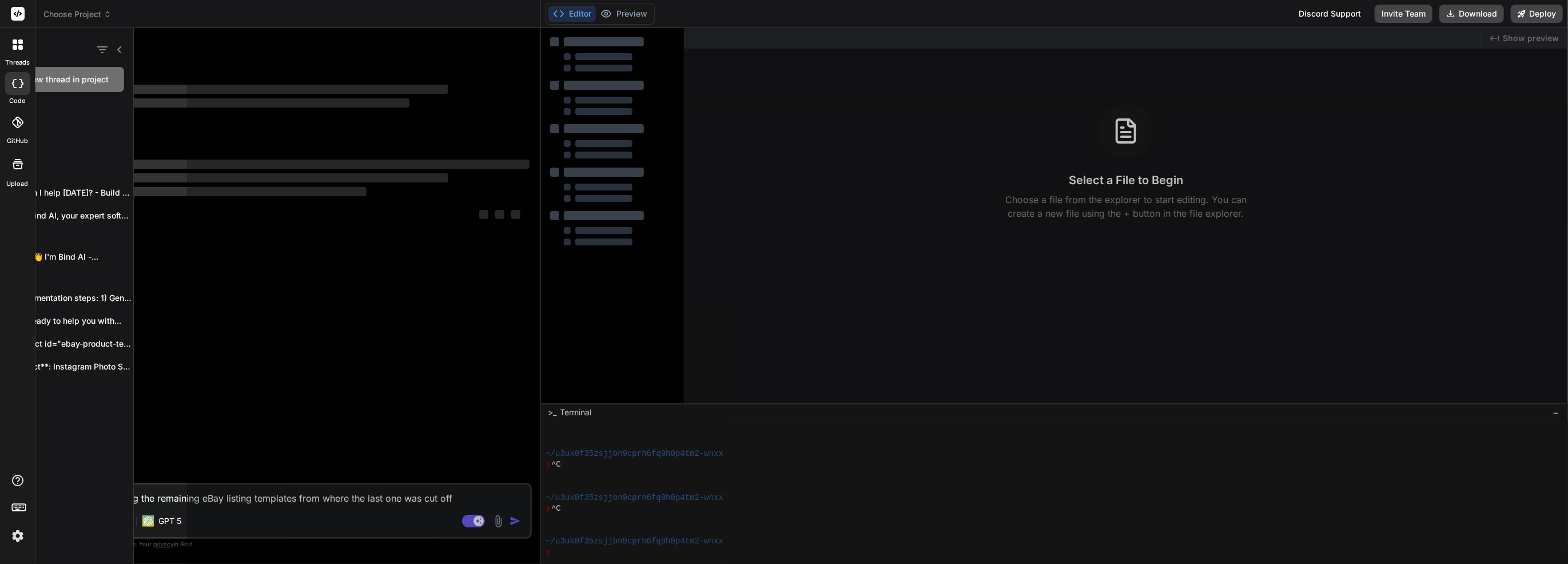
scroll to position [296, 0]
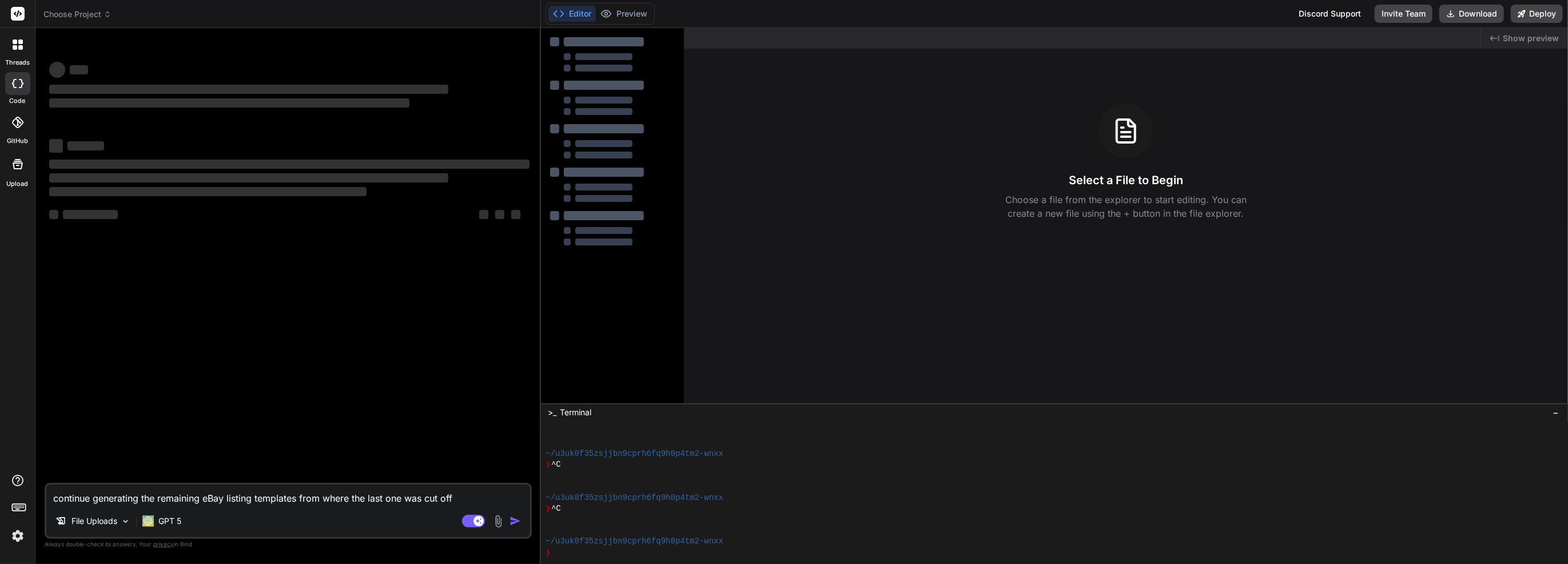
click at [15, 83] on icon at bounding box center [18, 83] width 12 height 9
click at [73, 39] on div "‌ ‌ ‌ ‌ ‌ ‌ ‌ ‌ ‌ ‌ ‌ ‌ ‌ ‌" at bounding box center [289, 260] width 485 height 446
click at [78, 18] on span "Choose Project" at bounding box center [77, 14] width 68 height 12
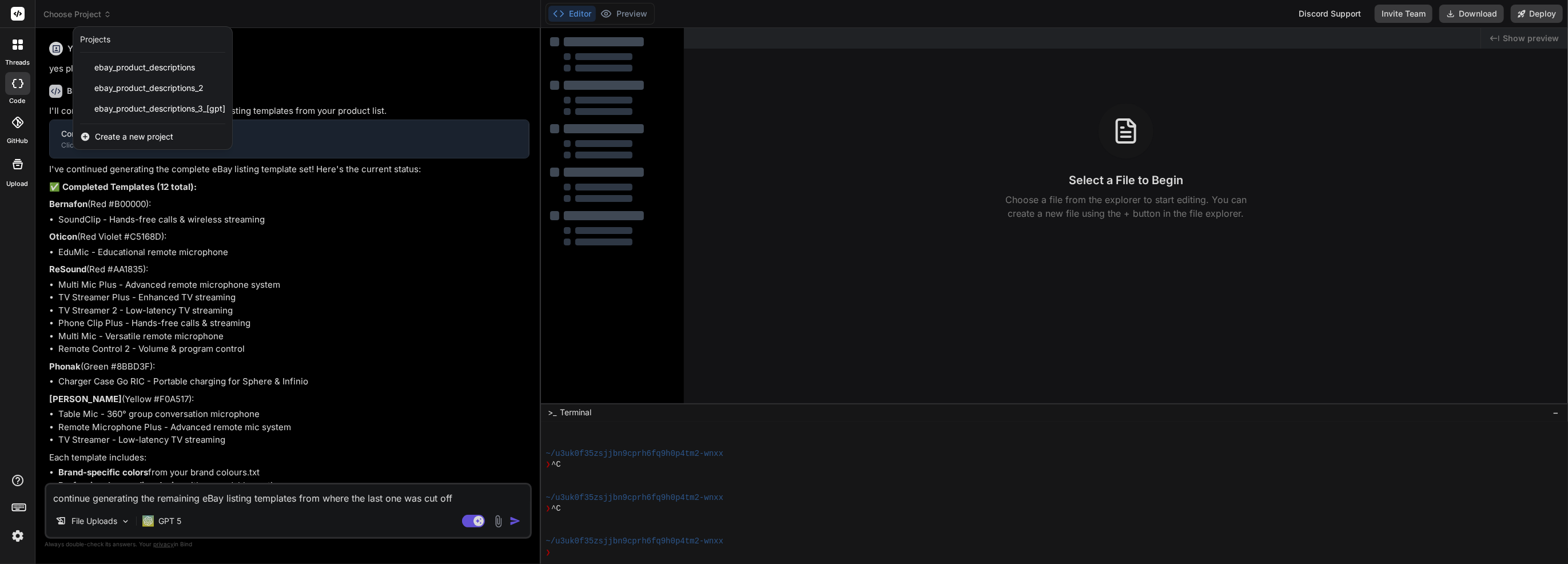
scroll to position [0, 0]
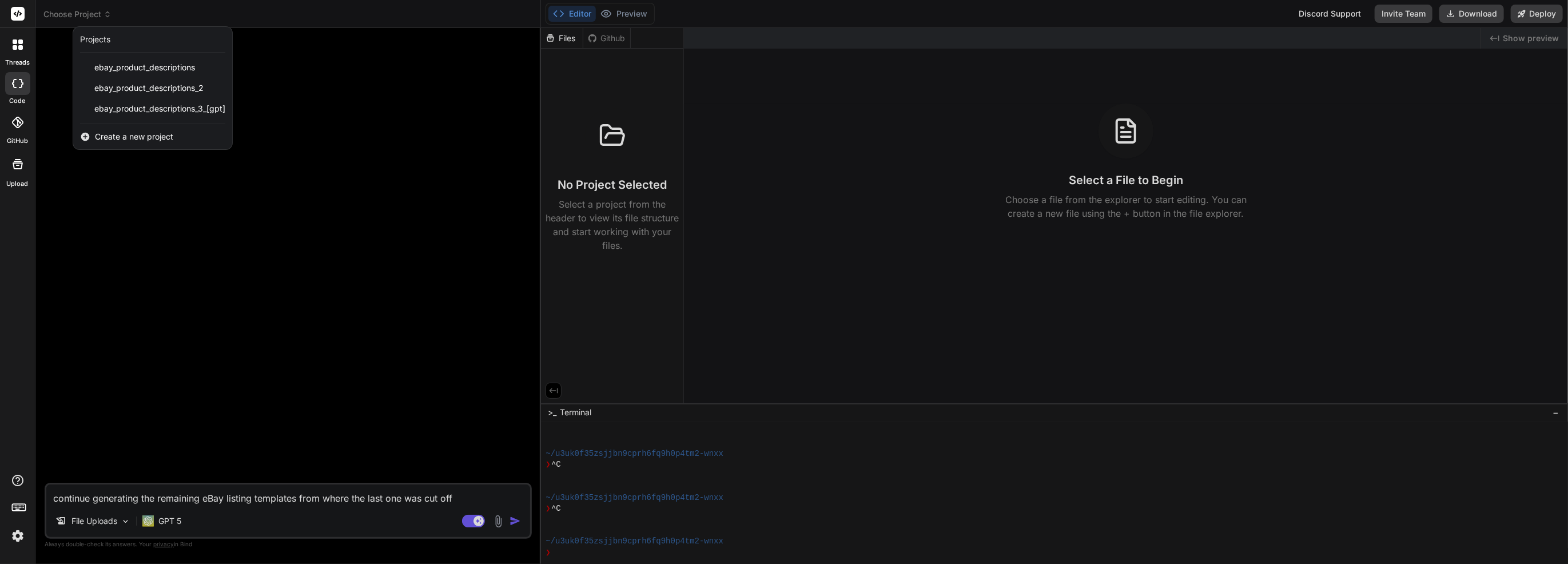
click at [500, 520] on div at bounding box center [784, 282] width 1568 height 564
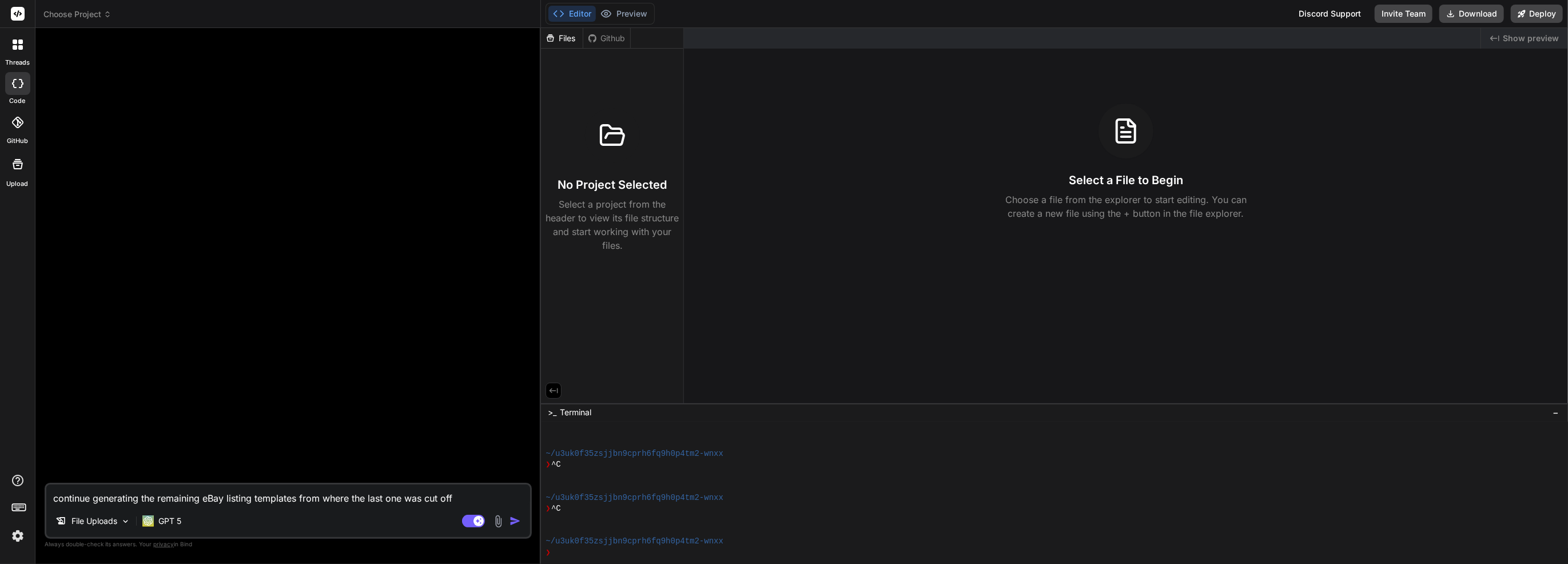
click at [499, 522] on img at bounding box center [498, 521] width 13 height 13
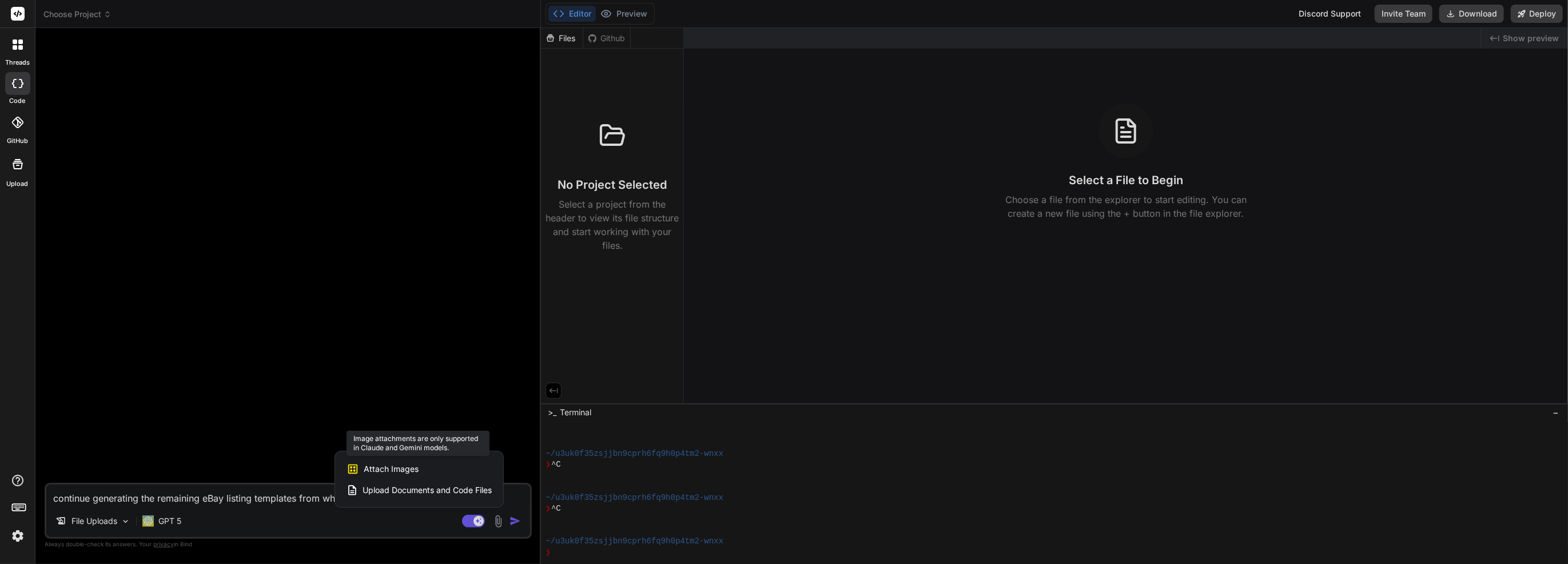
click at [442, 476] on div "Attach Images Image attachments are only supported in Claude and Gemini models." at bounding box center [419, 469] width 145 height 21
click at [442, 486] on span "Upload Documents and Code Files" at bounding box center [427, 490] width 129 height 12
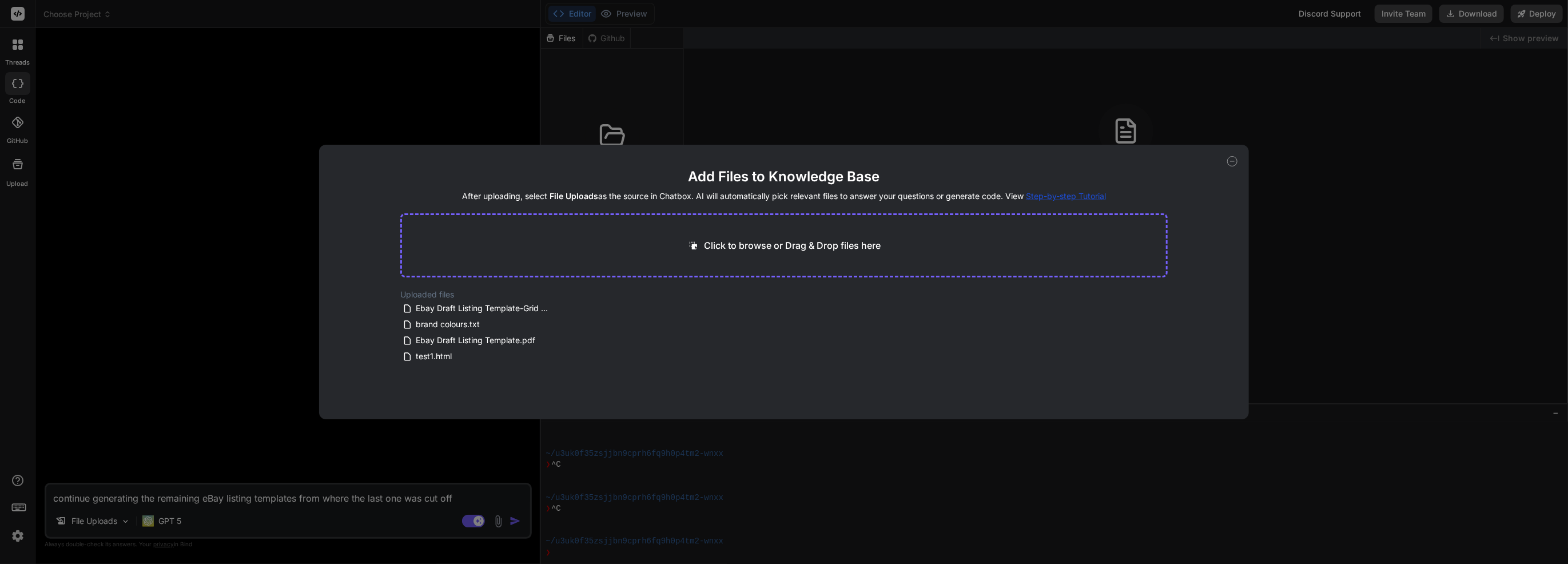
click at [304, 402] on div "Add Files to Knowledge Base After uploading, select File Uploads as the source …" at bounding box center [784, 282] width 1568 height 564
type textarea "x"
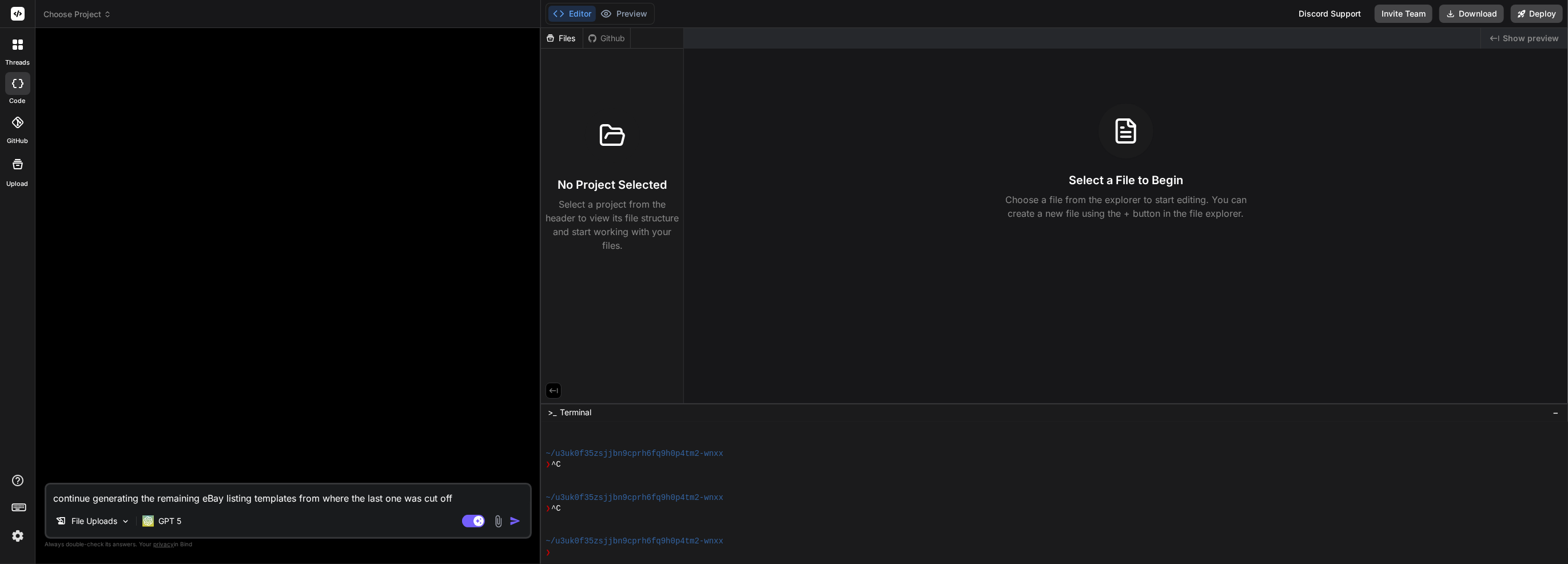
click at [101, 14] on span "Choose Project" at bounding box center [77, 14] width 68 height 12
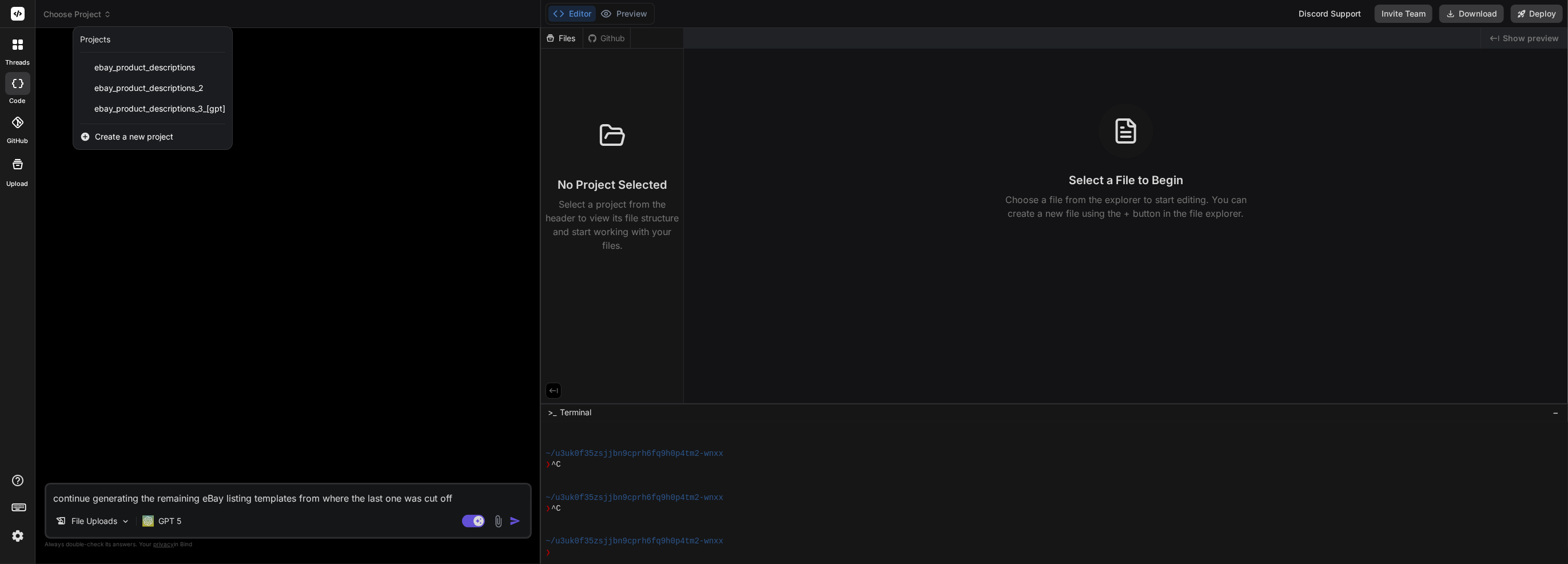
click at [133, 135] on span "Create a new project" at bounding box center [134, 137] width 78 height 12
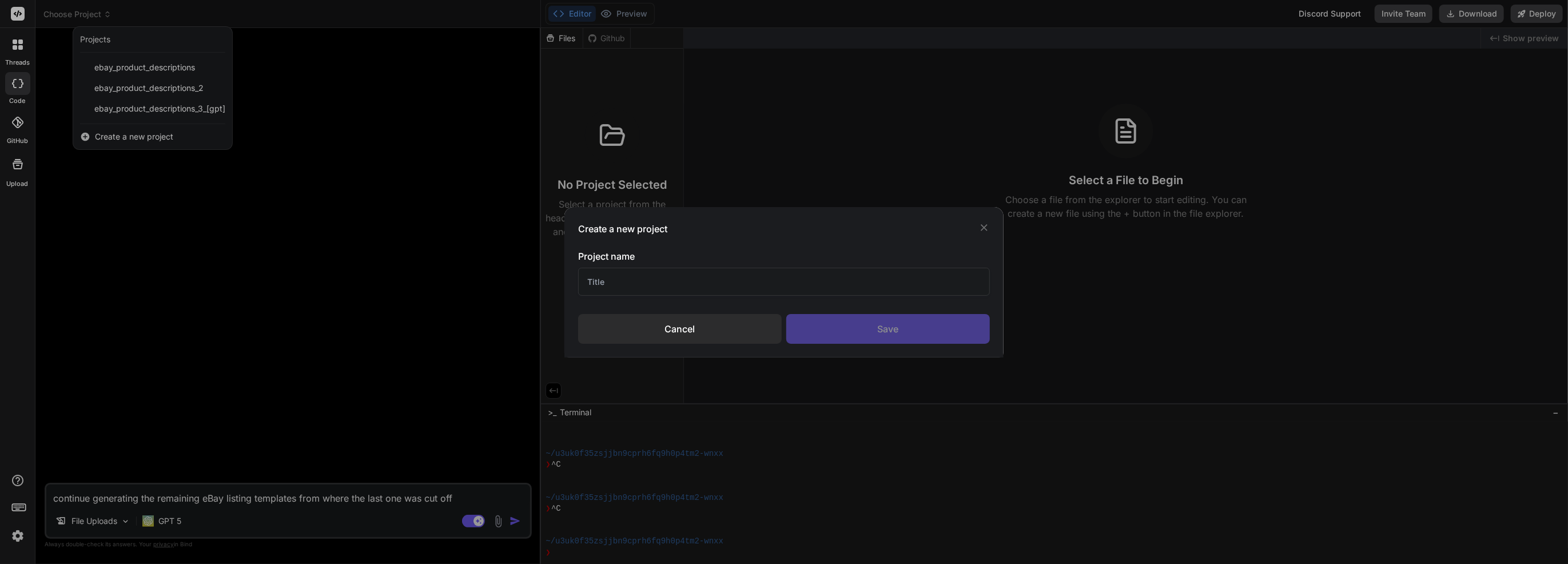
drag, startPoint x: 745, startPoint y: 281, endPoint x: 501, endPoint y: 278, distance: 244.0
click at [510, 277] on div "Create a new project Project name Cancel Save" at bounding box center [784, 282] width 1568 height 564
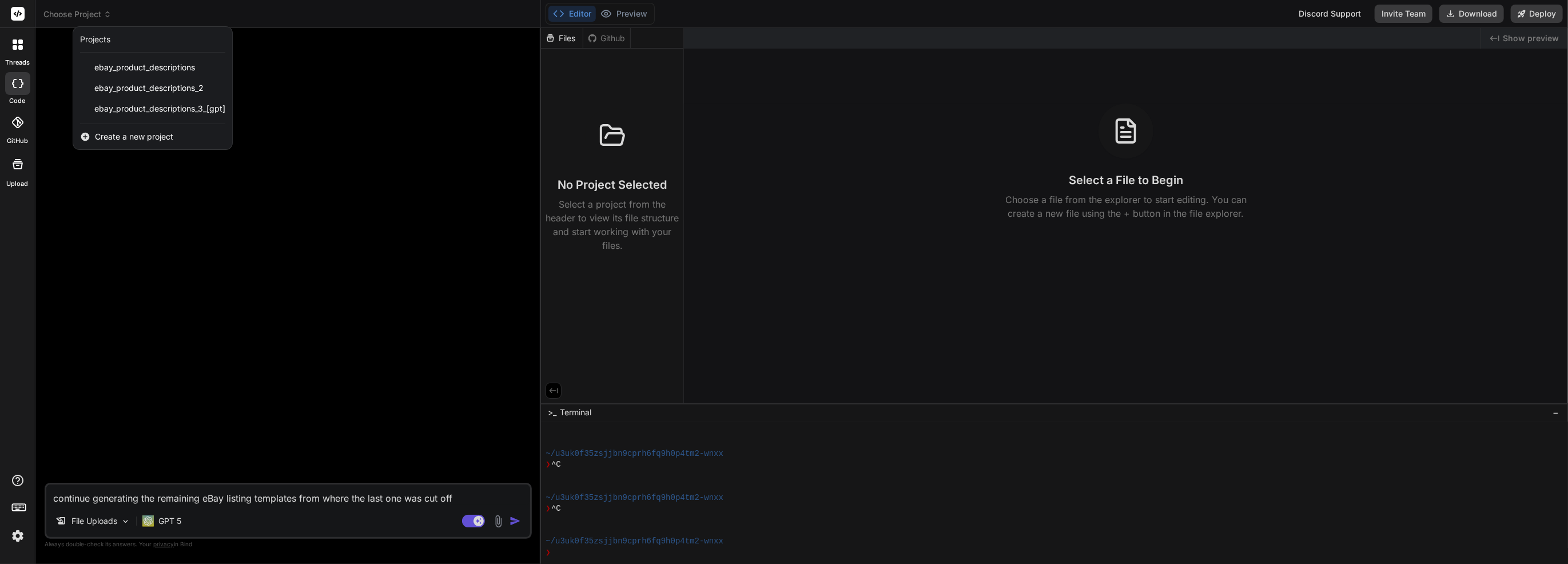
click at [211, 131] on div "Create a new project" at bounding box center [152, 137] width 159 height 25
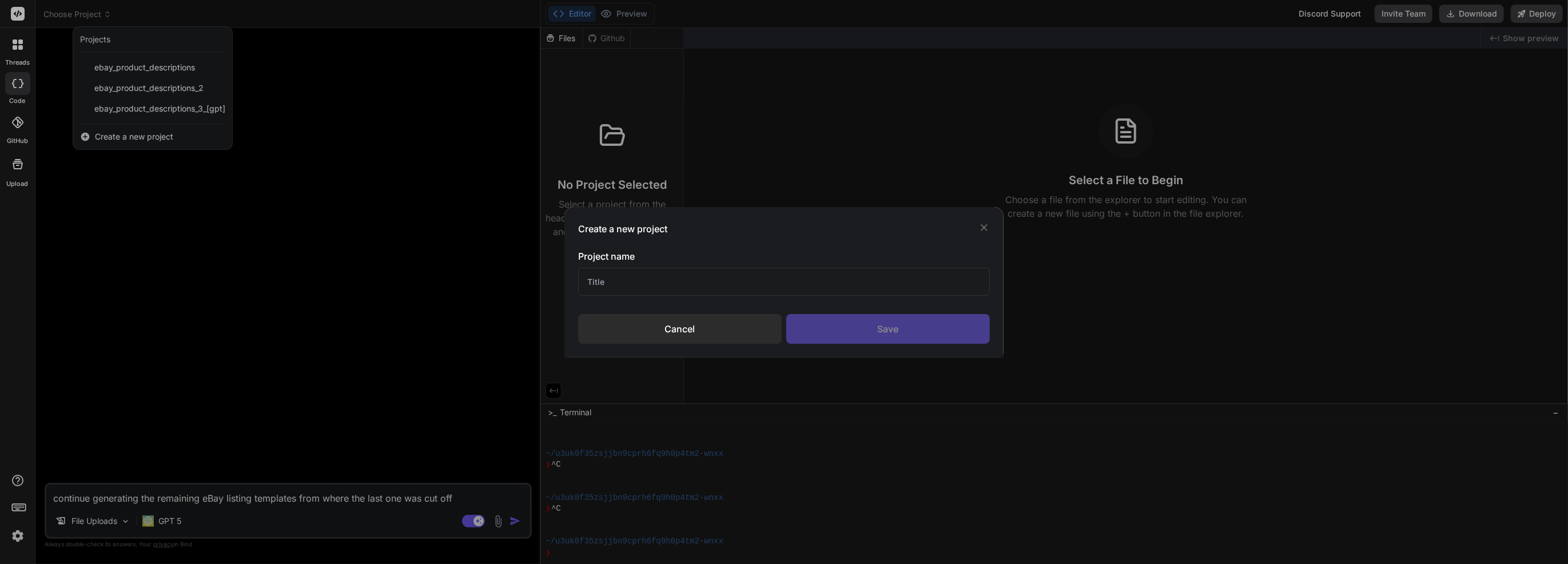
click at [631, 290] on input "text" at bounding box center [784, 282] width 412 height 28
type input "Ebay Project"
click at [868, 324] on div "Save" at bounding box center [888, 329] width 203 height 30
click at [506, 522] on div "Create a new project Project name Ebay Project Cancel Saving..." at bounding box center [784, 282] width 1568 height 564
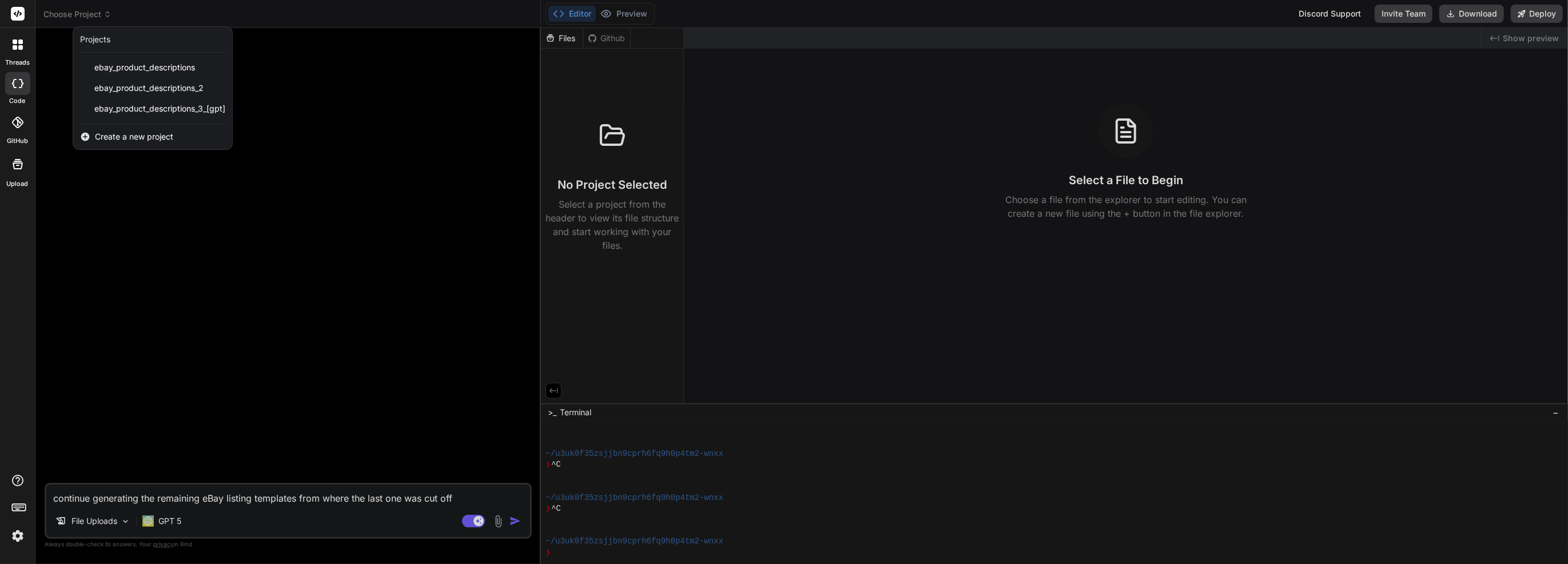
scroll to position [340, 0]
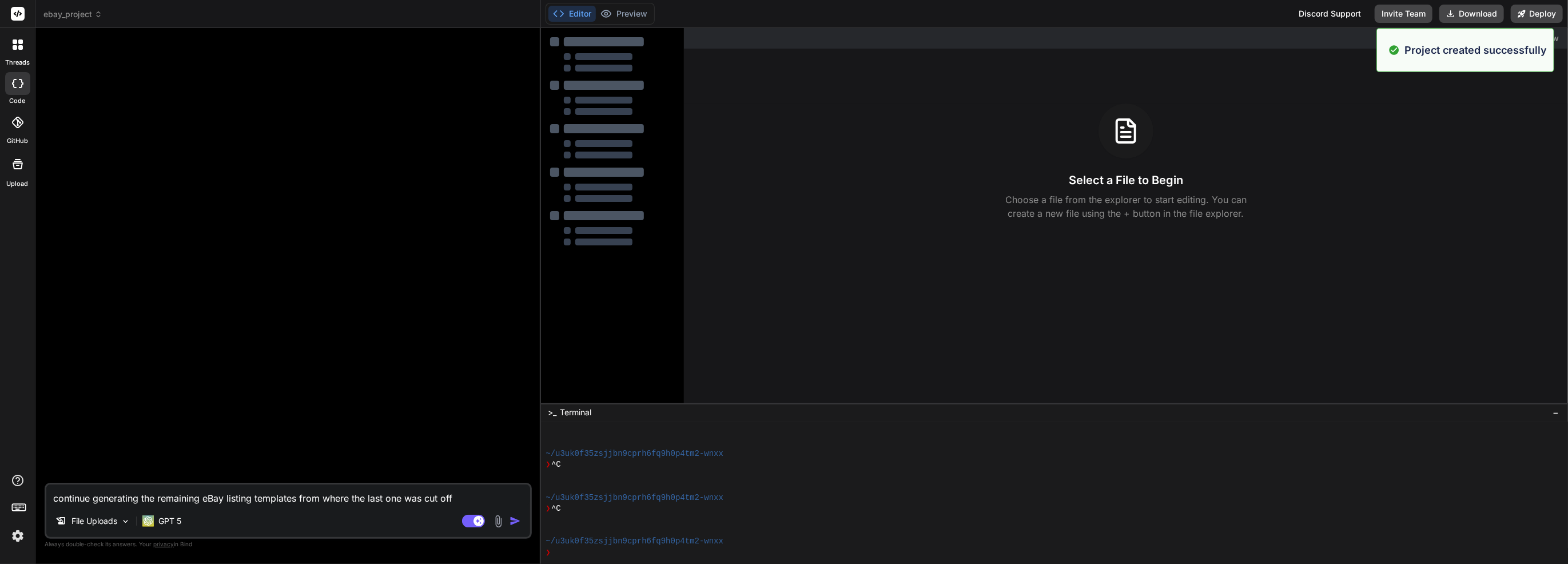
click at [499, 524] on img at bounding box center [498, 521] width 13 height 13
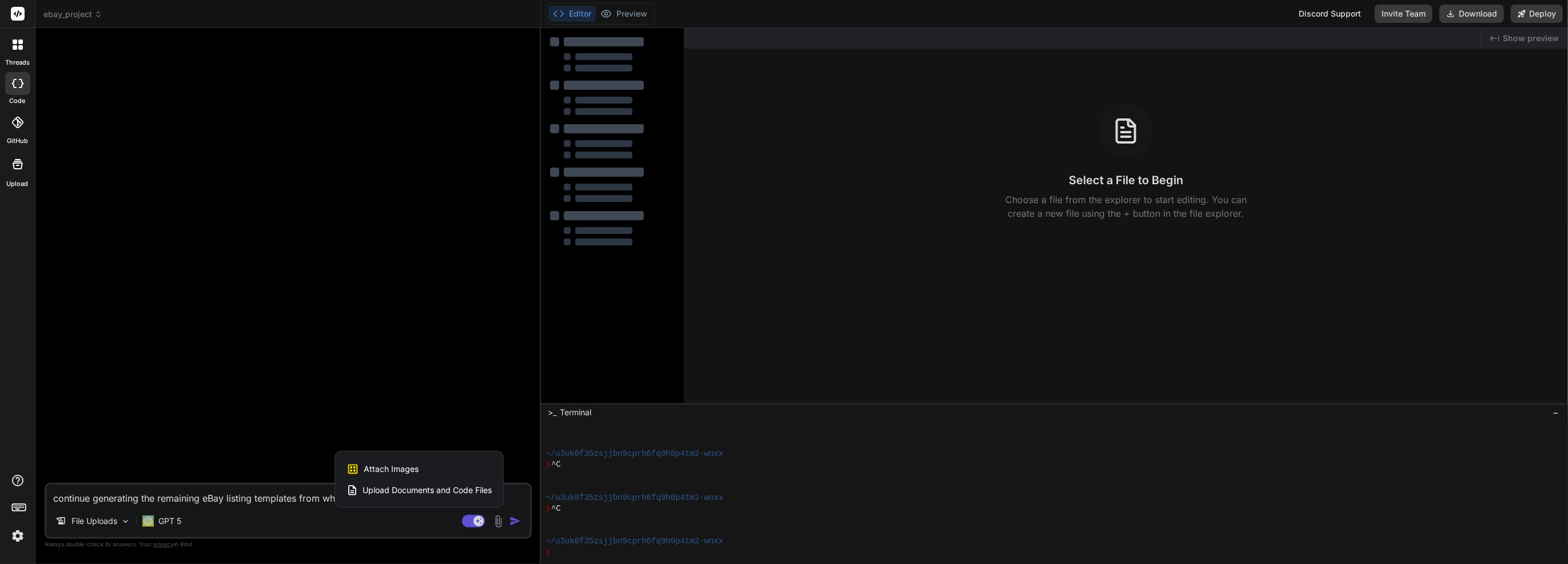
click at [430, 488] on span "Upload Documents and Code Files" at bounding box center [427, 490] width 129 height 12
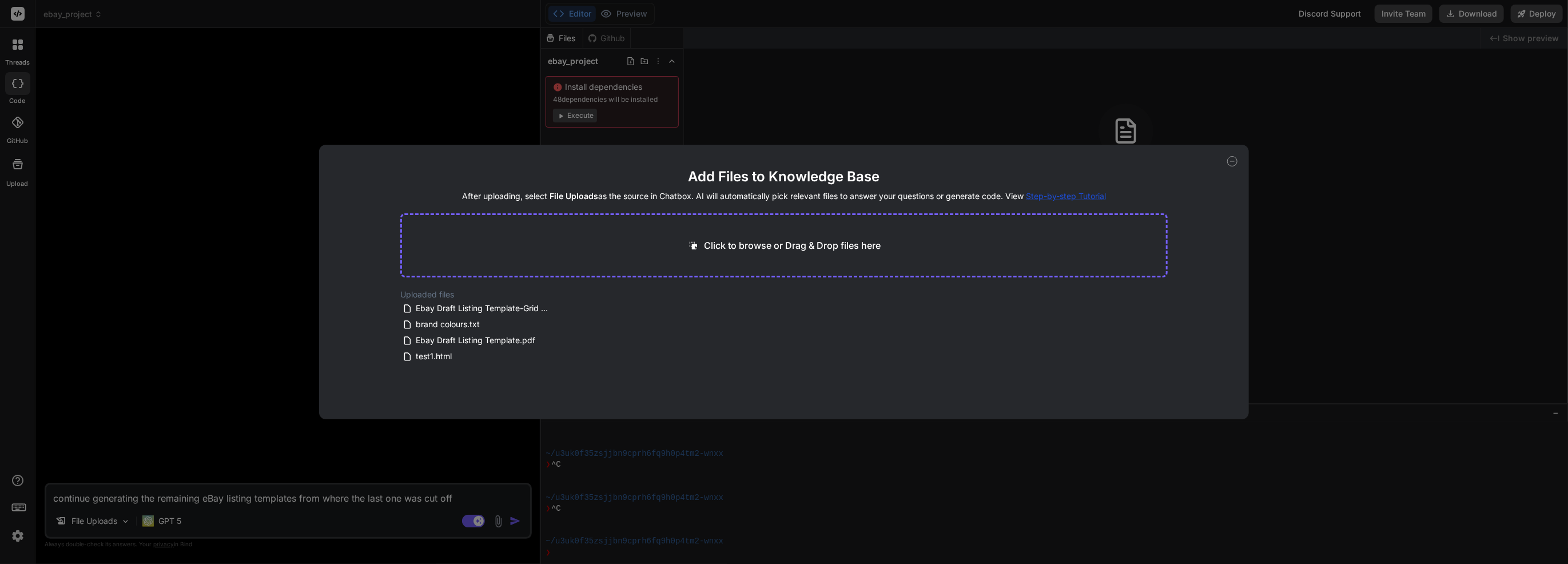
click at [667, 115] on div "Add Files to Knowledge Base After uploading, select File Uploads as the source …" at bounding box center [784, 282] width 1568 height 564
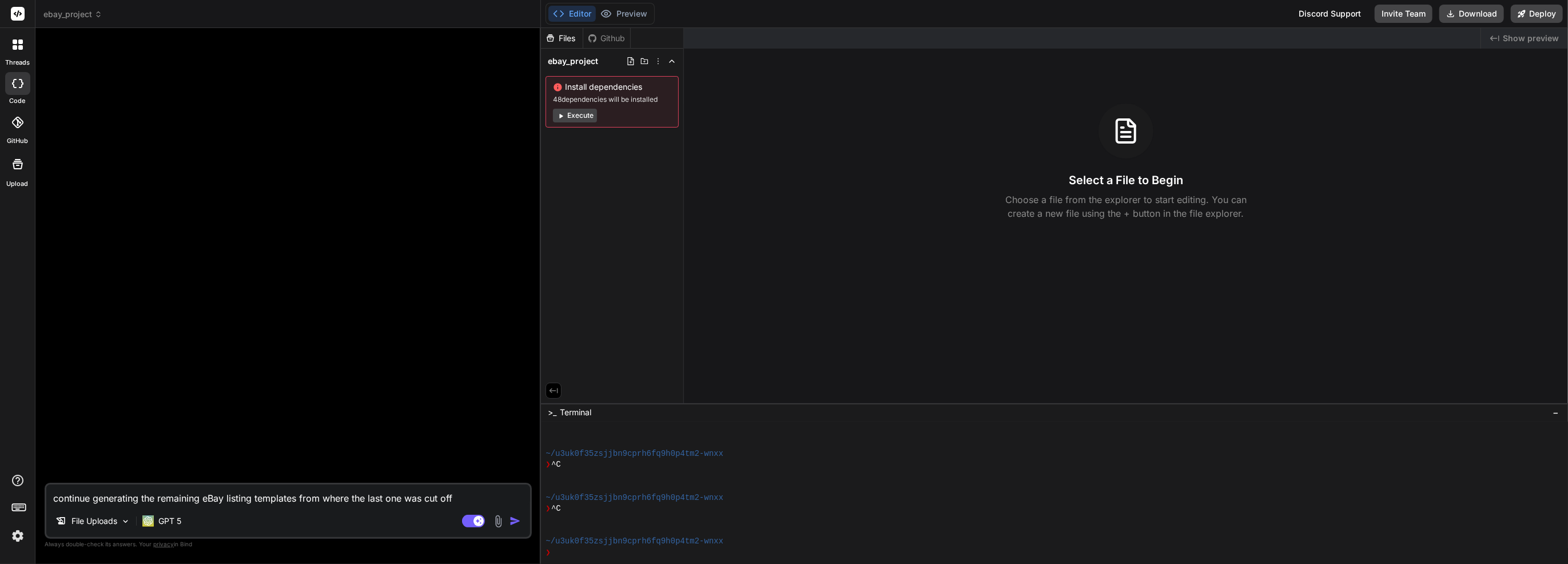
click at [502, 525] on img at bounding box center [498, 521] width 13 height 13
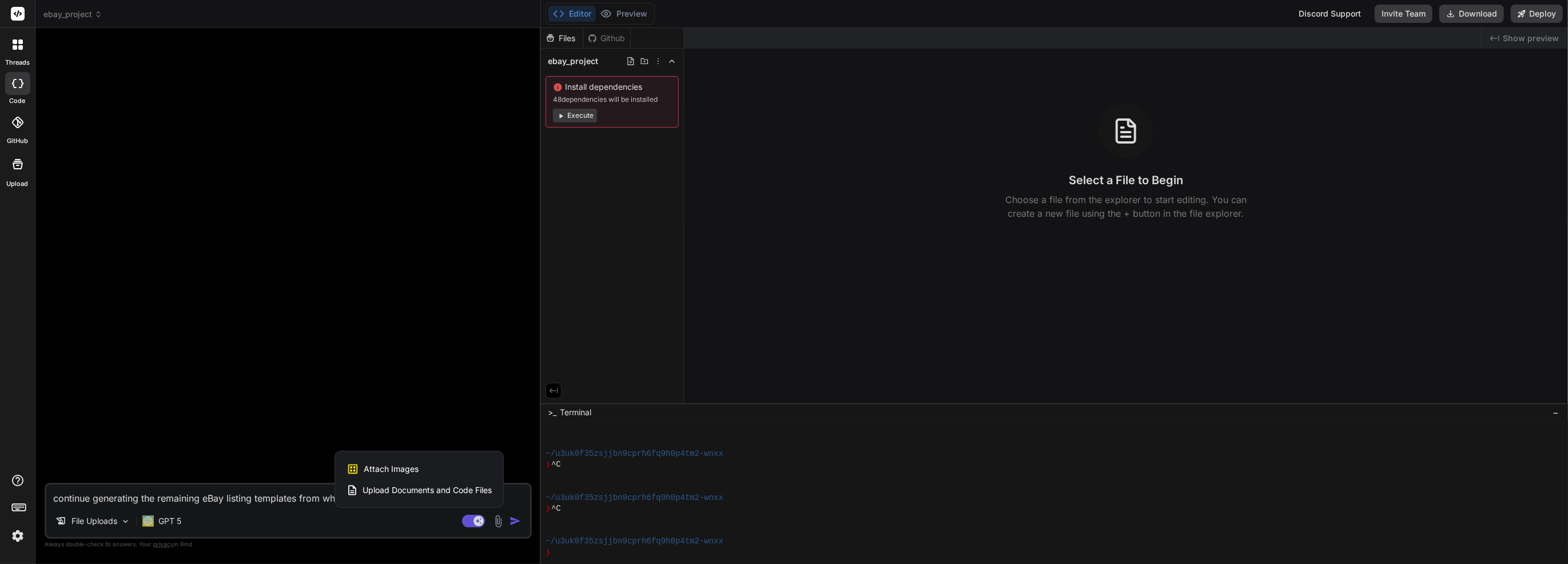
click at [472, 494] on span "Upload Documents and Code Files" at bounding box center [427, 490] width 129 height 12
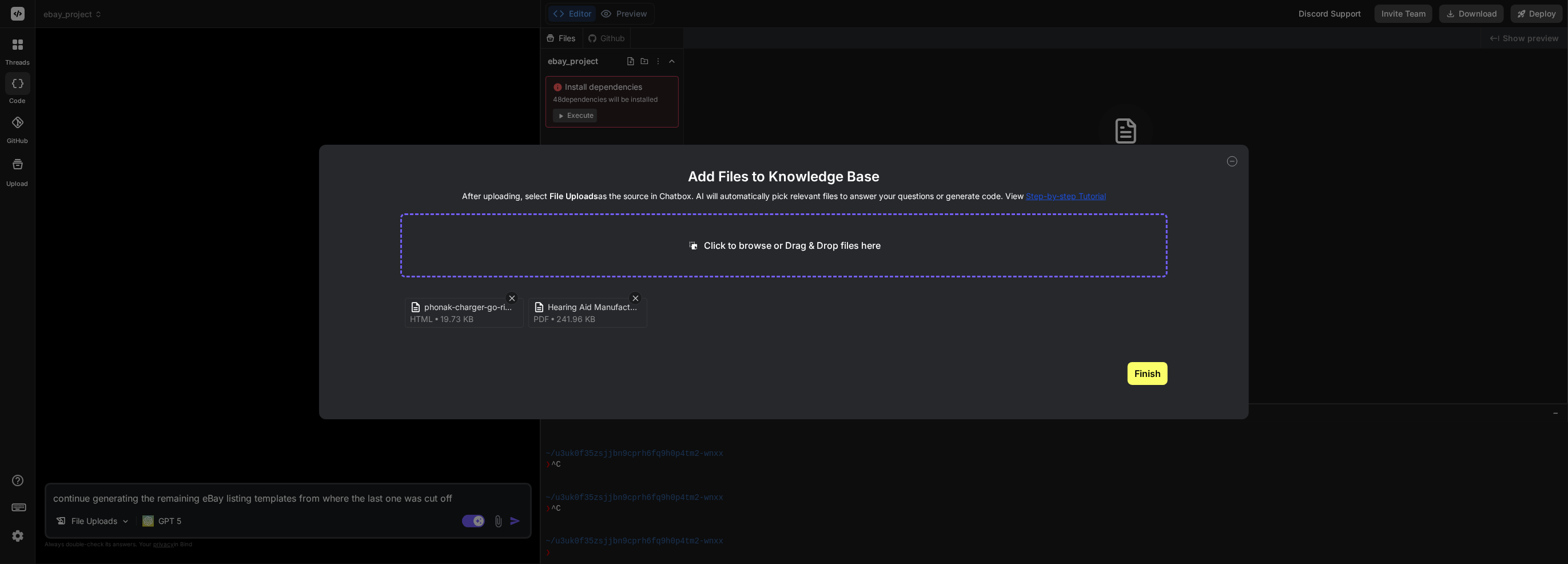
type textarea "x"
